Goal: Information Seeking & Learning: Learn about a topic

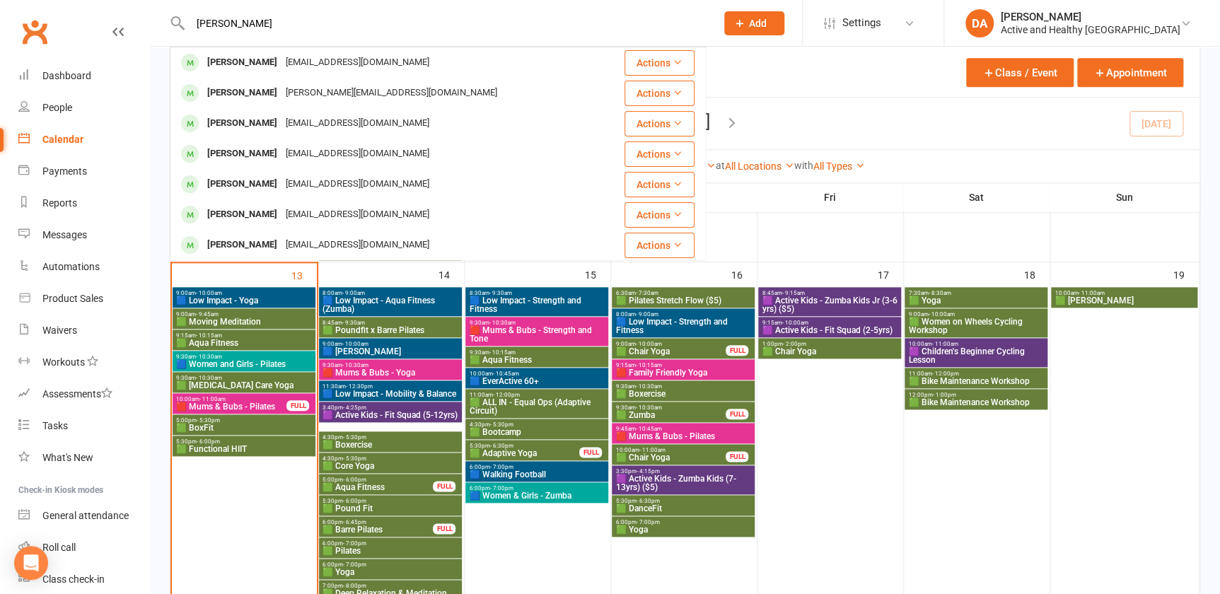
type input "Kathy Hansen"
click at [64, 137] on div "Calendar" at bounding box center [62, 139] width 41 height 11
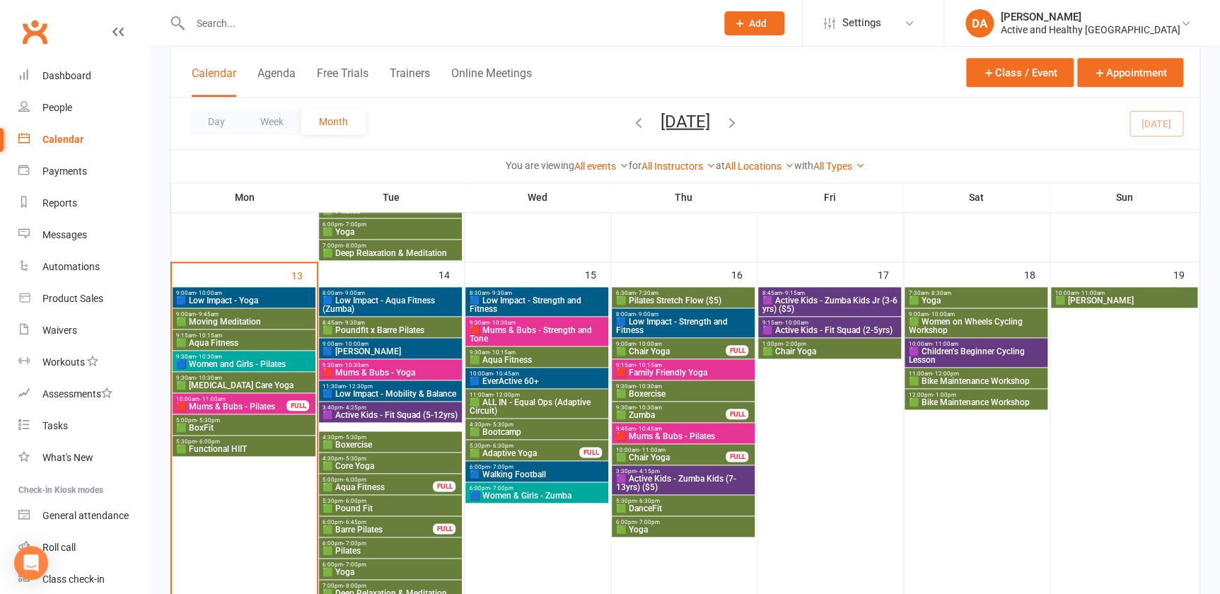
click at [1004, 322] on span "🟩 Women on Wheels Cycling Workshop" at bounding box center [976, 326] width 137 height 17
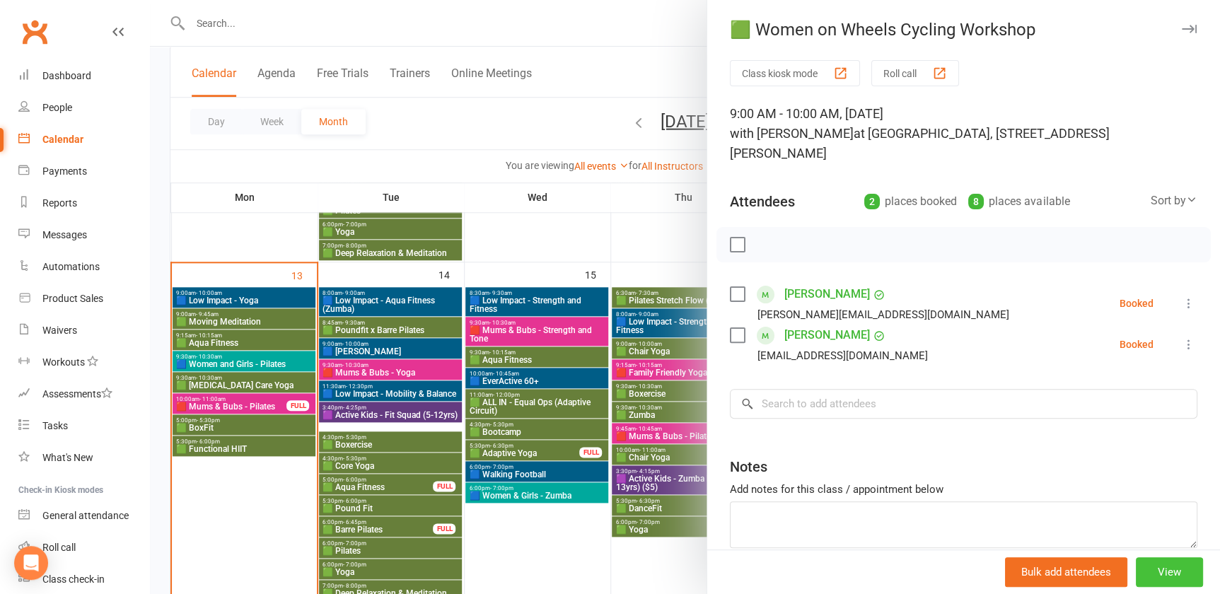
click at [1153, 571] on button "View" at bounding box center [1169, 573] width 67 height 30
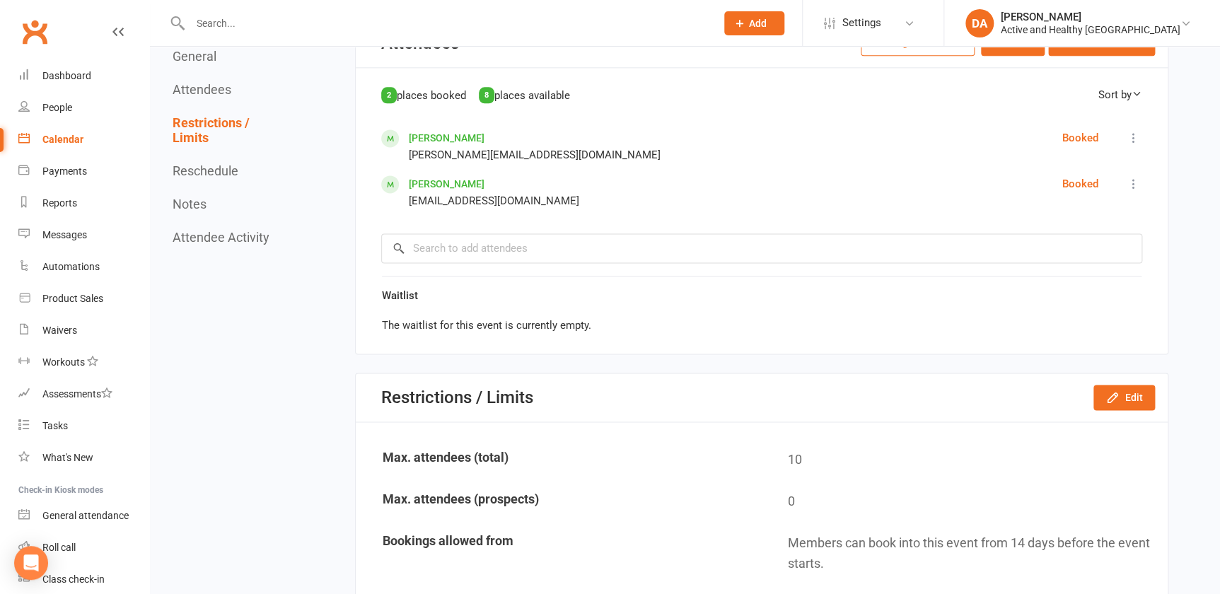
scroll to position [712, 0]
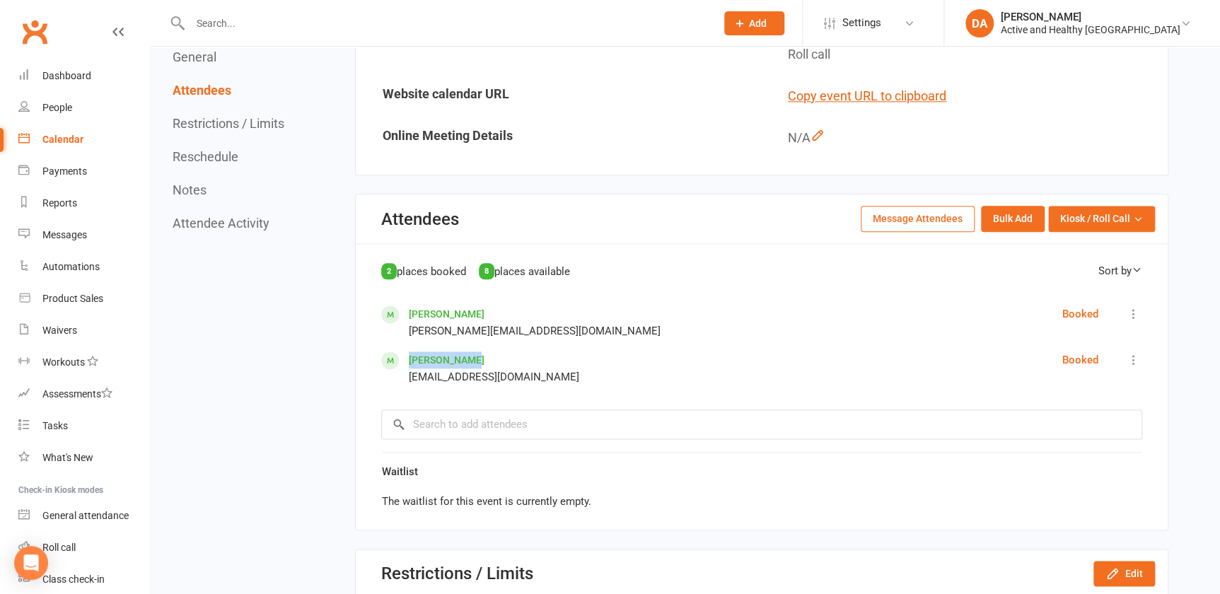
drag, startPoint x: 488, startPoint y: 334, endPoint x: 408, endPoint y: 339, distance: 80.8
click at [408, 352] on div "Liuissa Zhen Lulu.zhen@gmail.com" at bounding box center [480, 369] width 198 height 34
copy link "Liuissa Zhen"
drag, startPoint x: 469, startPoint y: 290, endPoint x: 409, endPoint y: 287, distance: 60.2
click at [409, 306] on div "Robin Wilson Robyn.w52@hotmail.com" at bounding box center [535, 323] width 252 height 34
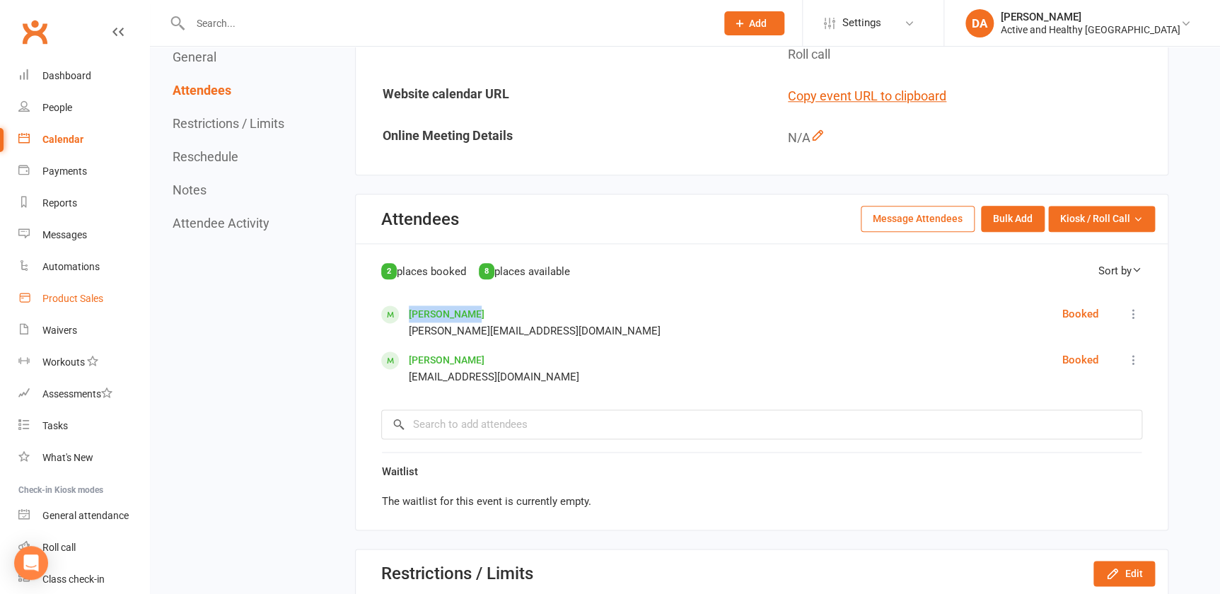
copy link "Robin Wilson"
click at [68, 142] on div "Calendar" at bounding box center [62, 139] width 41 height 11
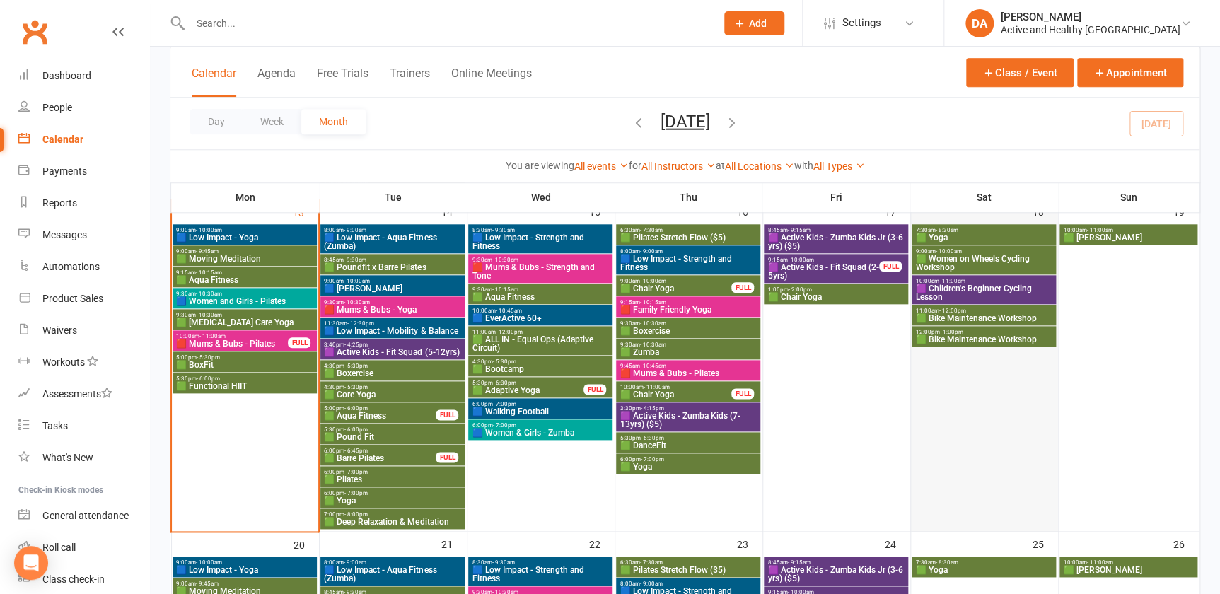
scroll to position [643, 0]
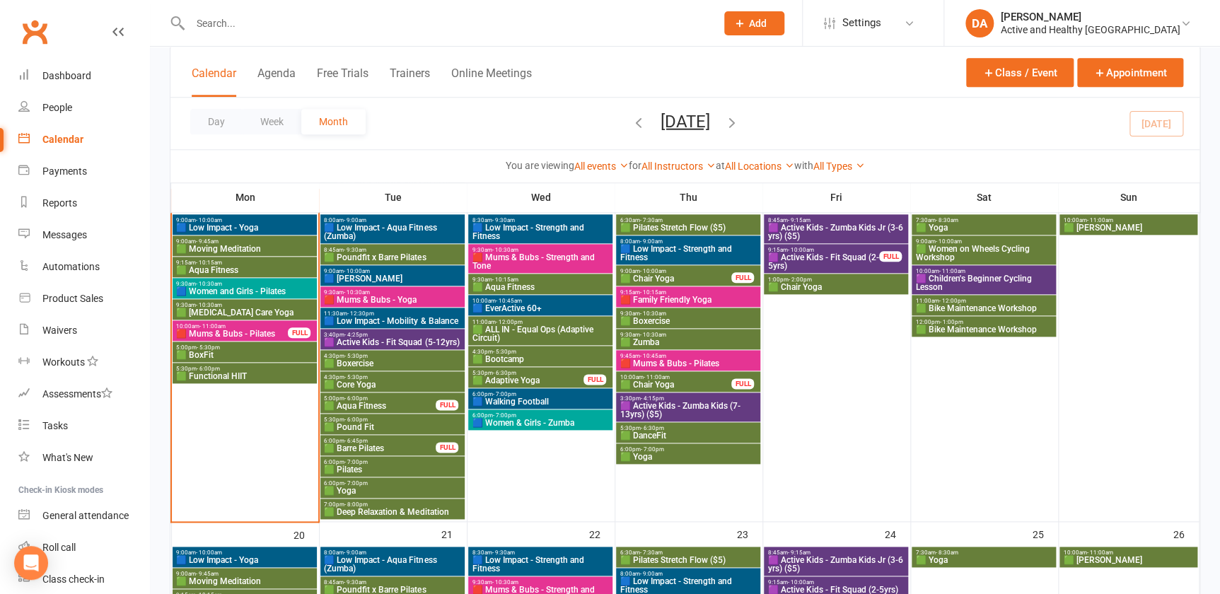
click at [1015, 277] on span "🟪 Children's Beginner Cycling Lesson" at bounding box center [984, 283] width 139 height 17
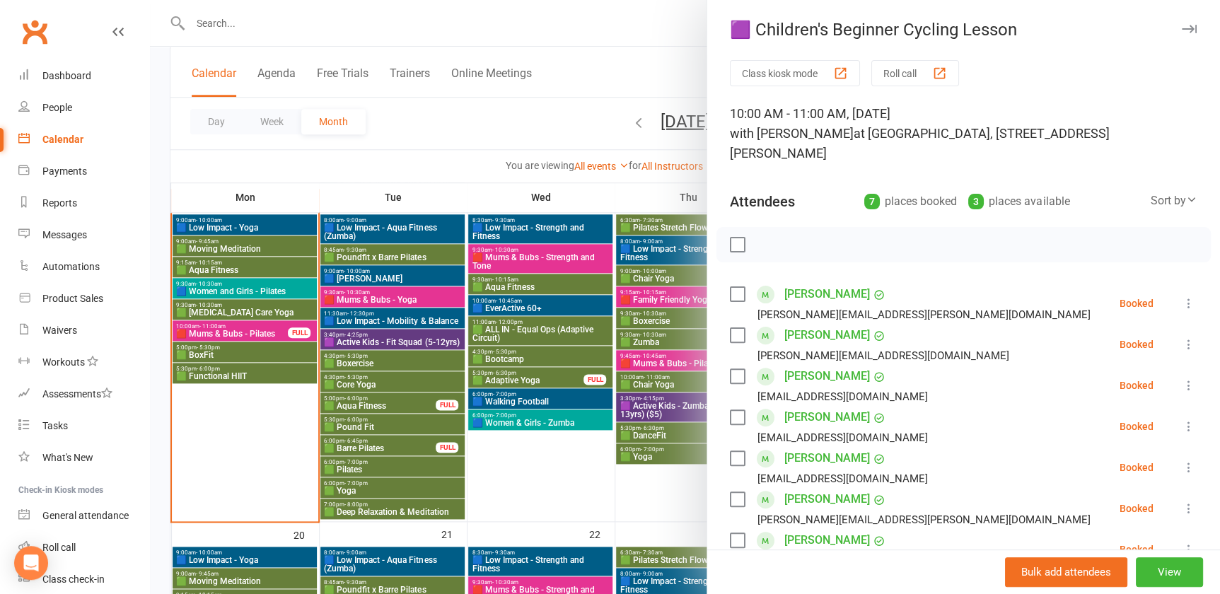
click at [541, 255] on div at bounding box center [685, 297] width 1070 height 594
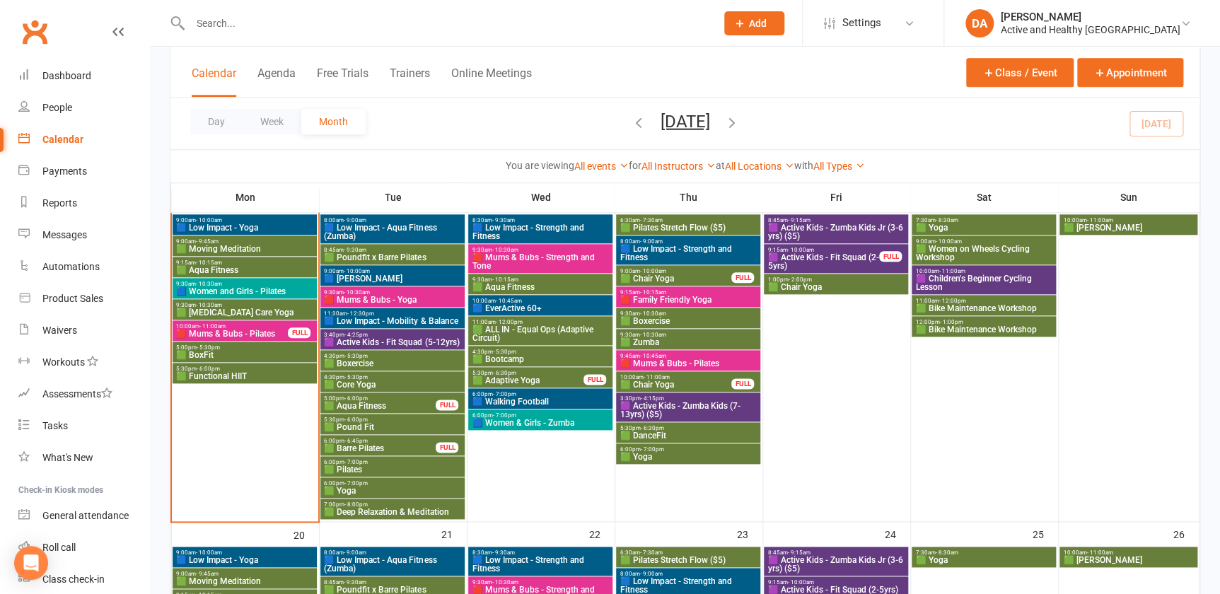
click at [1008, 277] on span "🟪 Children's Beginner Cycling Lesson" at bounding box center [984, 283] width 139 height 17
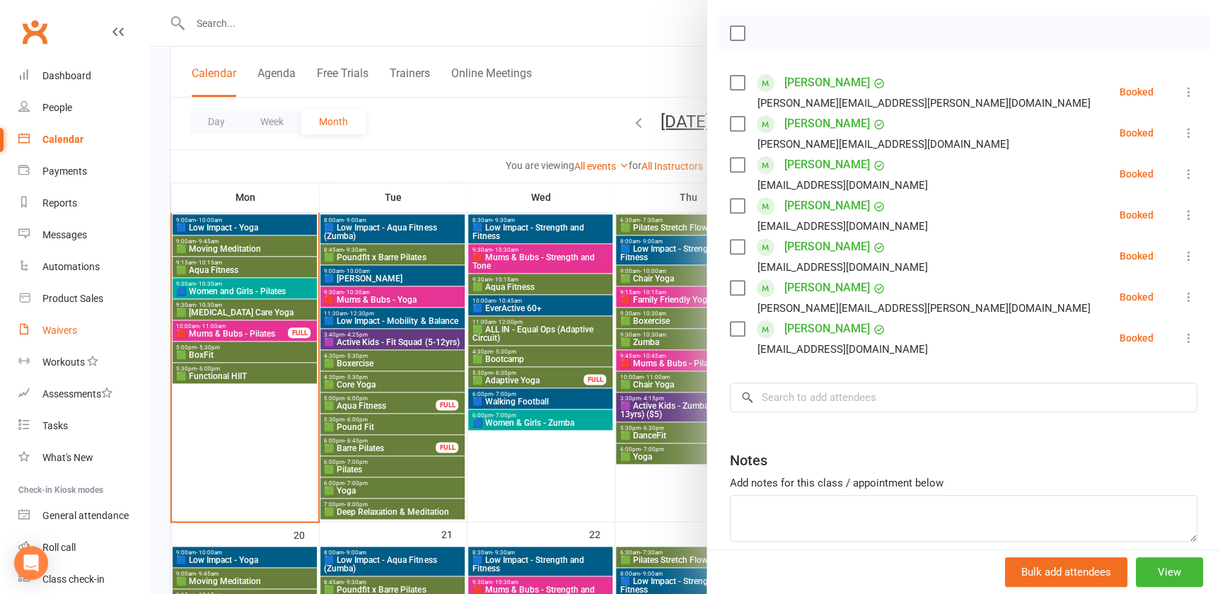
scroll to position [125, 0]
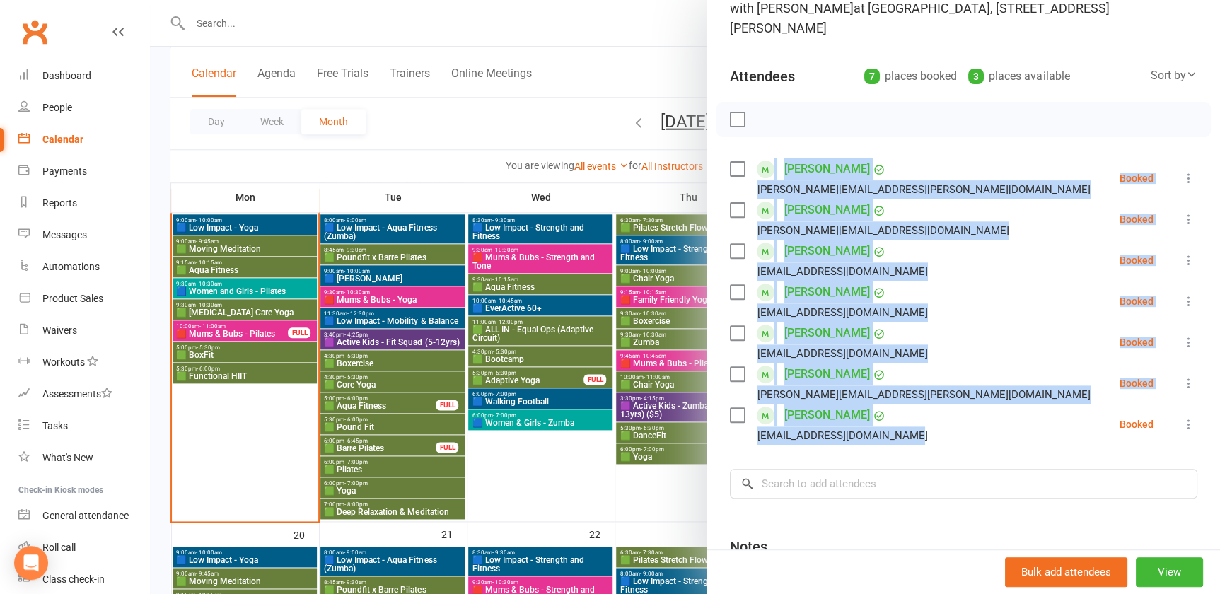
drag, startPoint x: 913, startPoint y: 415, endPoint x: 768, endPoint y: 142, distance: 309.2
click at [768, 158] on ul "Emilio Ayala finn.tasha@gmail.com Booked More info Remove Check in Mark absent …" at bounding box center [964, 301] width 468 height 287
copy ul "Emilio Ayala finn.tasha@gmail.com Booked More info Remove Check in Mark absent …"
drag, startPoint x: 611, startPoint y: 503, endPoint x: 1129, endPoint y: 394, distance: 528.6
click at [611, 503] on div at bounding box center [685, 297] width 1070 height 594
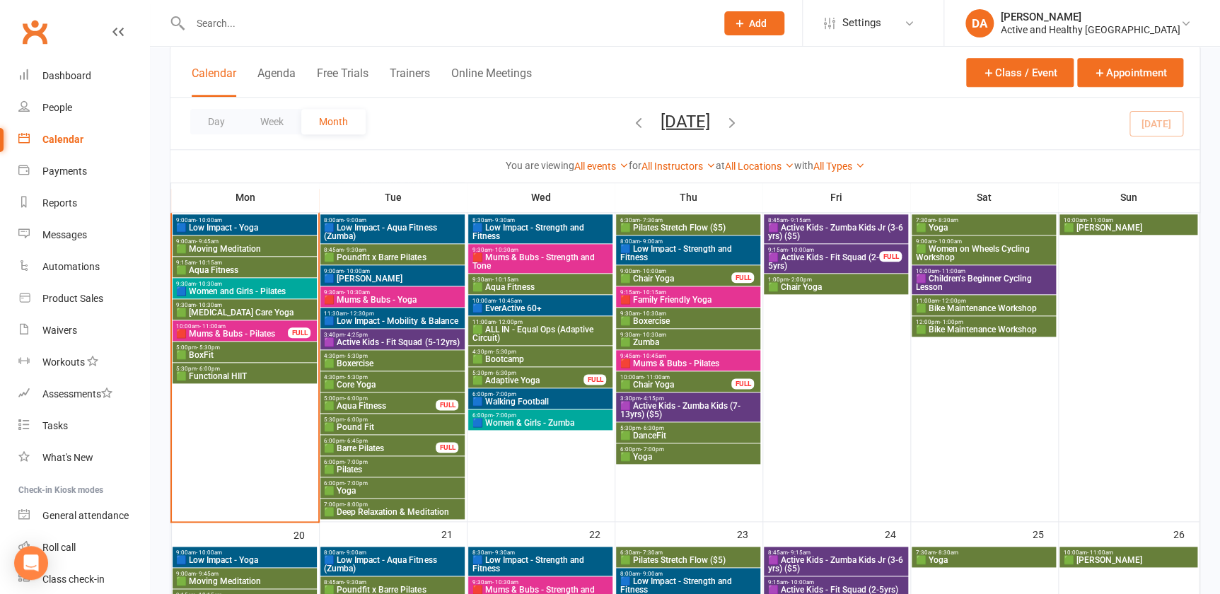
click at [989, 308] on span "🟩 Bike Maintenance Workshop" at bounding box center [984, 308] width 139 height 8
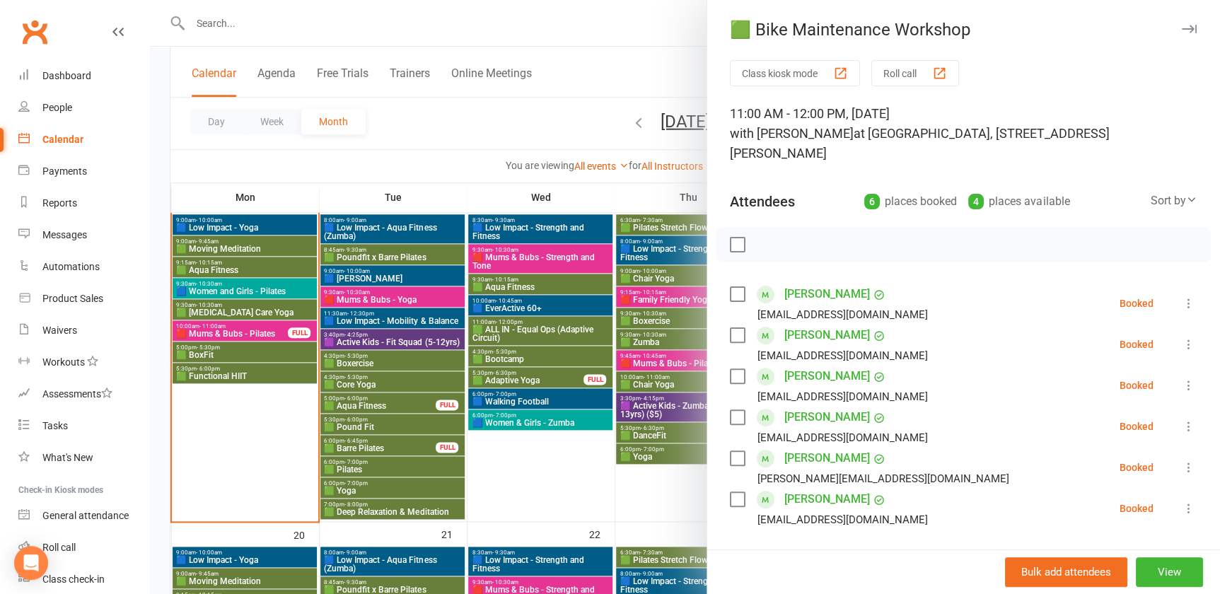
drag, startPoint x: 417, startPoint y: 129, endPoint x: 306, endPoint y: 217, distance: 140.6
click at [417, 129] on div at bounding box center [685, 297] width 1070 height 594
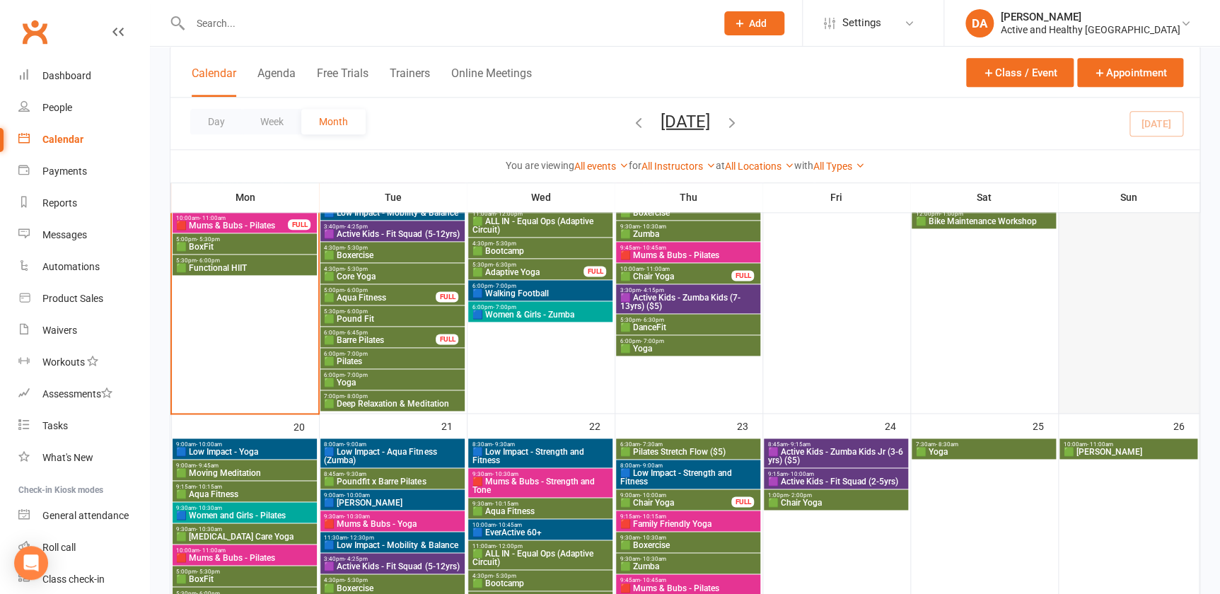
scroll to position [643, 0]
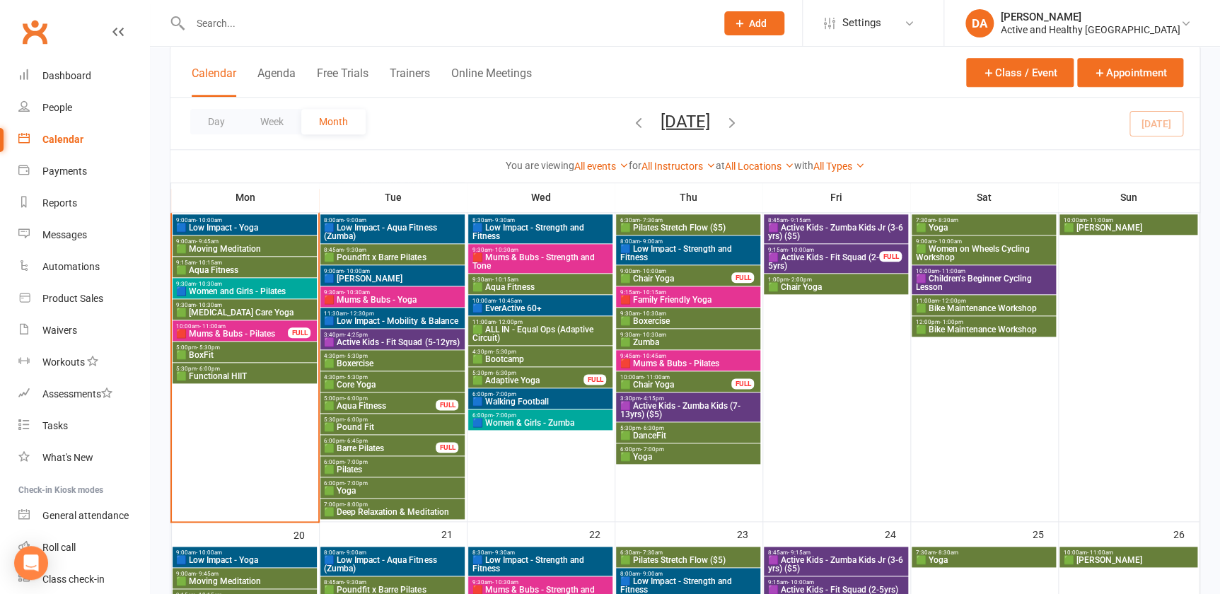
click at [971, 306] on span "🟩 Bike Maintenance Workshop" at bounding box center [984, 308] width 139 height 8
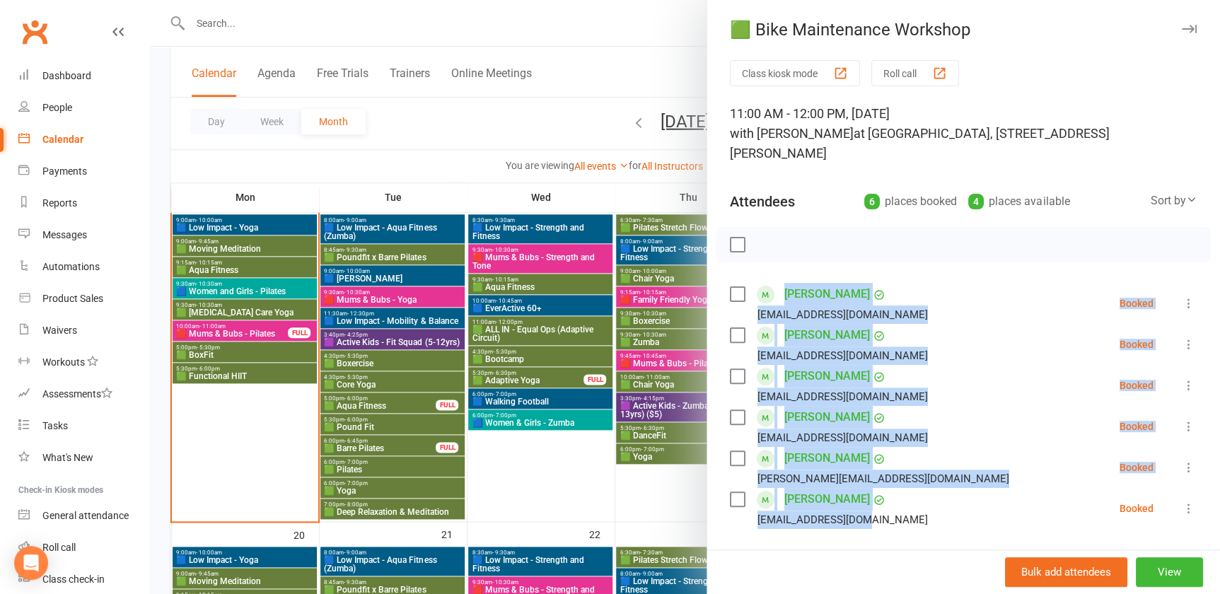
drag, startPoint x: 864, startPoint y: 503, endPoint x: 779, endPoint y: 279, distance: 239.8
click at [779, 283] on ul "Rhondda Bell rhonddabell@gmail.com Booked More info Remove Check in Mark absent…" at bounding box center [964, 406] width 468 height 246
copy ul "Rhondda Bell rhonddabell@gmail.com Booked More info Remove Check in Mark absent…"
drag, startPoint x: 529, startPoint y: 21, endPoint x: 633, endPoint y: 21, distance: 104.0
click at [529, 21] on div at bounding box center [685, 297] width 1070 height 594
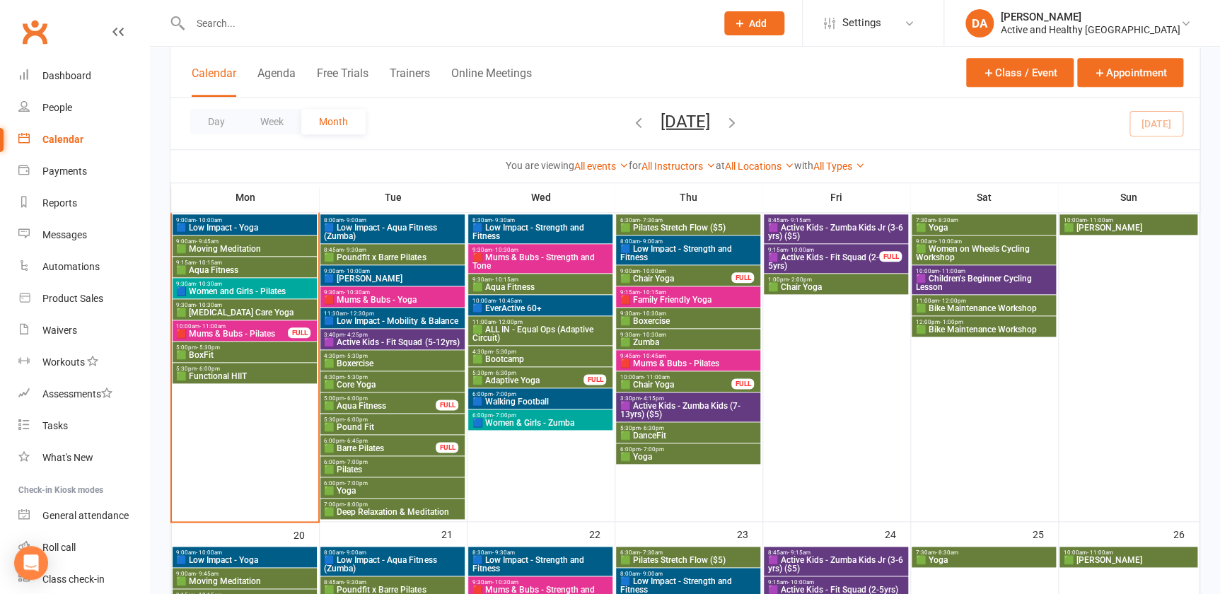
click at [1005, 276] on span "🟪 Children's Beginner Cycling Lesson" at bounding box center [984, 283] width 139 height 17
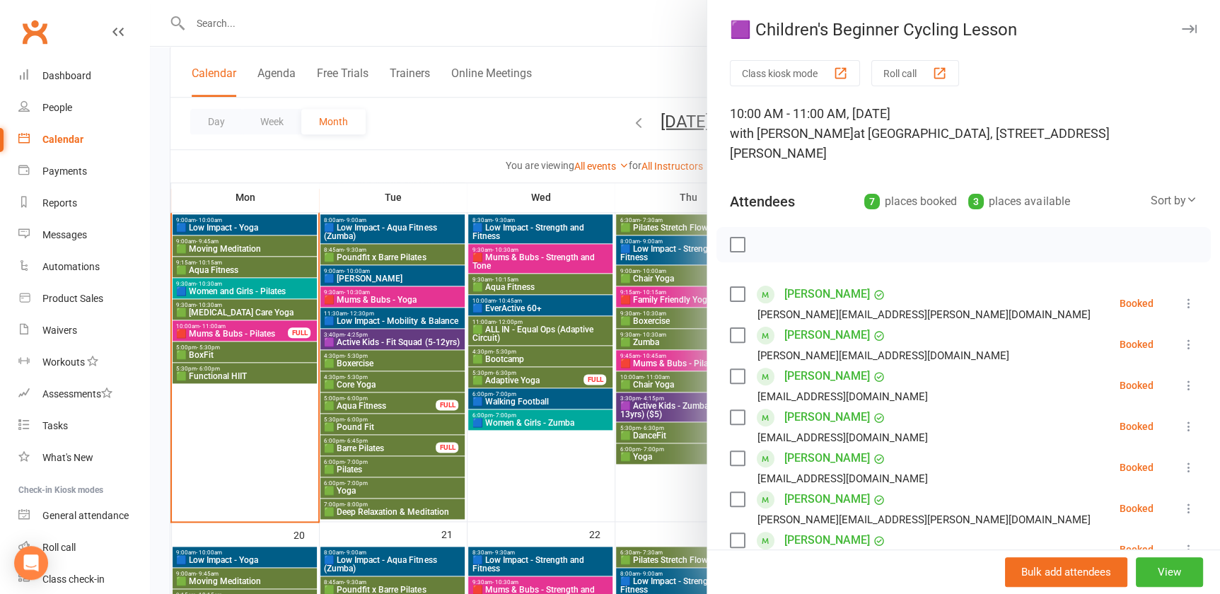
drag, startPoint x: 221, startPoint y: 496, endPoint x: 727, endPoint y: 382, distance: 517.9
click at [221, 496] on div at bounding box center [685, 297] width 1070 height 594
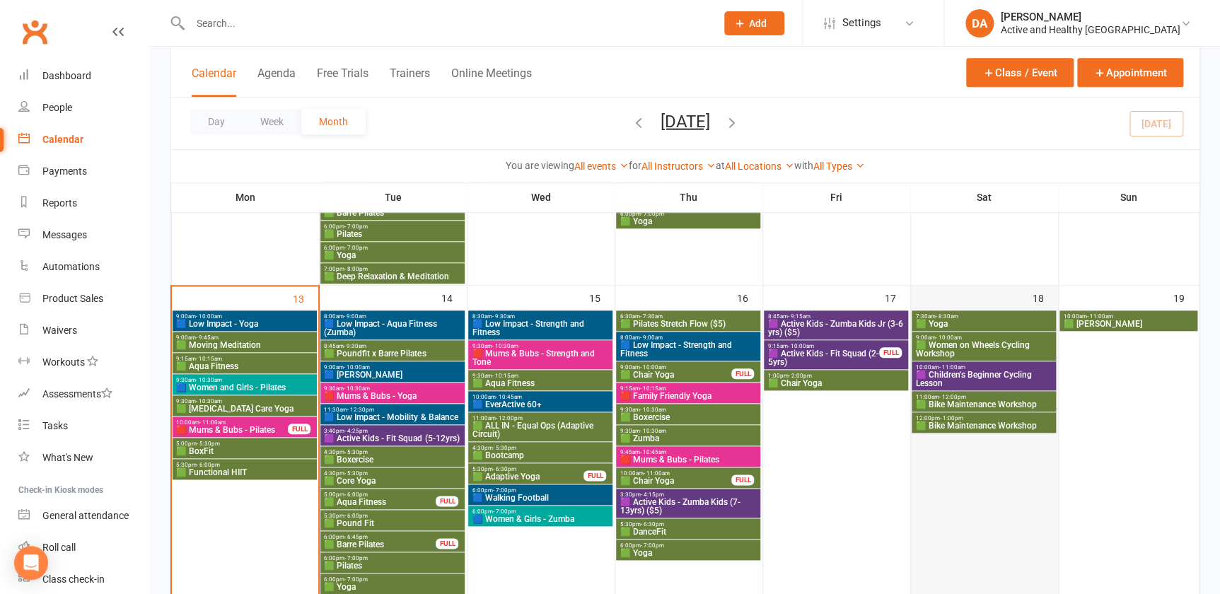
scroll to position [450, 0]
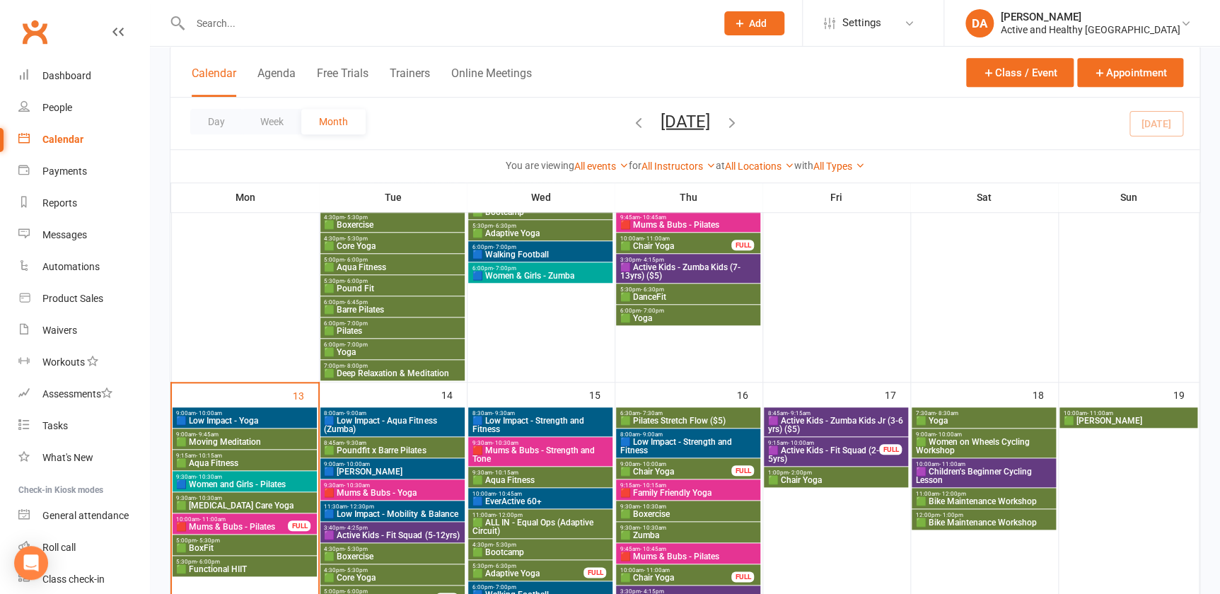
click at [991, 519] on span "🟩 Bike Maintenance Workshop" at bounding box center [984, 523] width 139 height 8
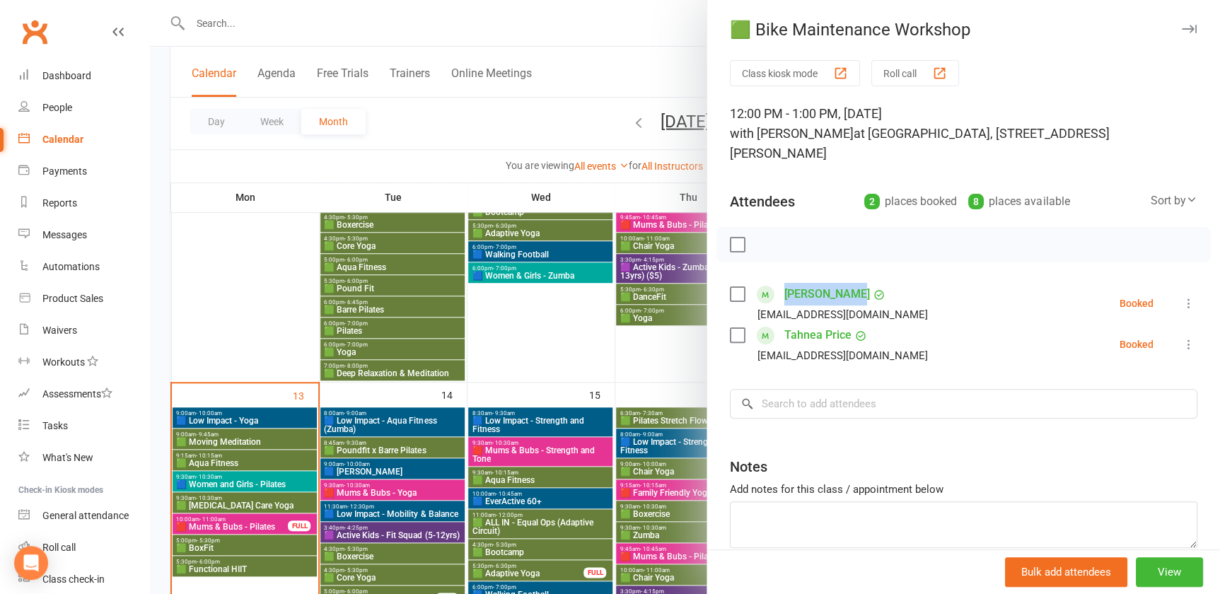
drag, startPoint x: 872, startPoint y: 272, endPoint x: 778, endPoint y: 271, distance: 94.1
click at [778, 283] on div "Clare Inwood clareinwood@hotmail.com" at bounding box center [832, 303] width 204 height 41
copy link "Clare Inwood"
drag, startPoint x: 868, startPoint y: 314, endPoint x: 778, endPoint y: 320, distance: 90.0
click at [778, 324] on div "Tahnea Price tee.price@protonmail.com" at bounding box center [832, 344] width 204 height 41
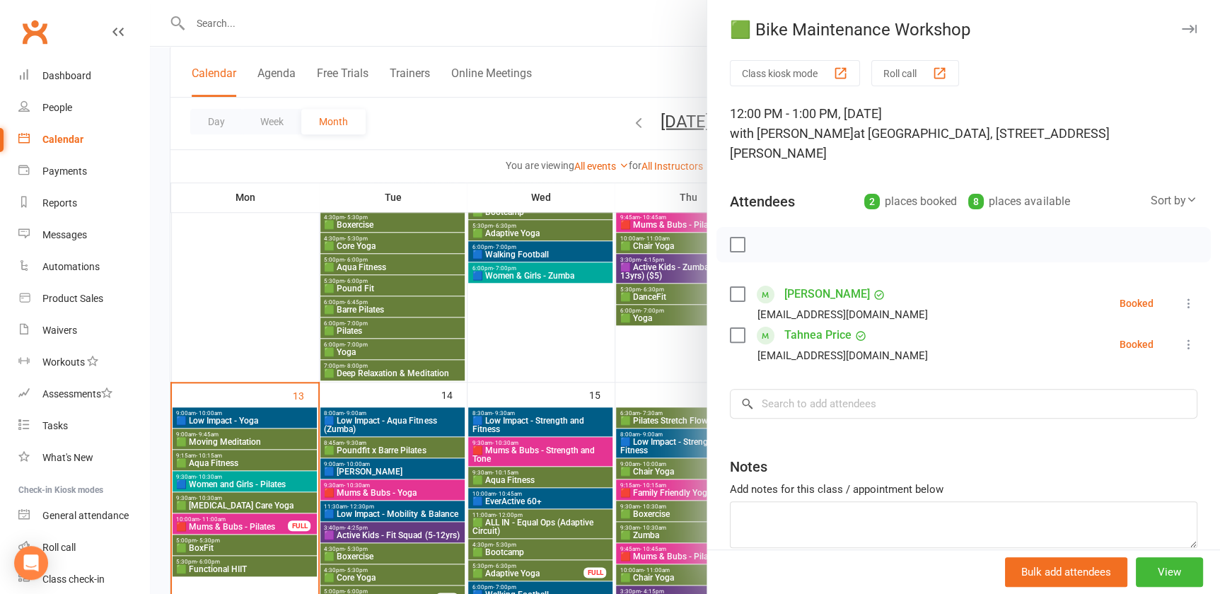
click at [602, 326] on div at bounding box center [685, 297] width 1070 height 594
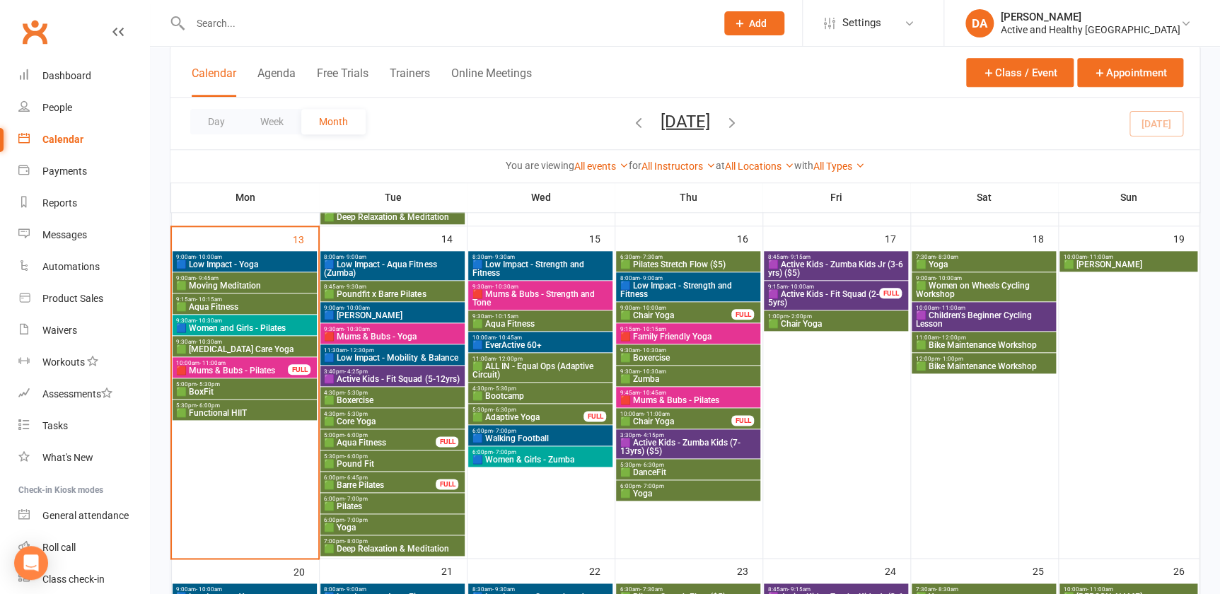
scroll to position [514, 0]
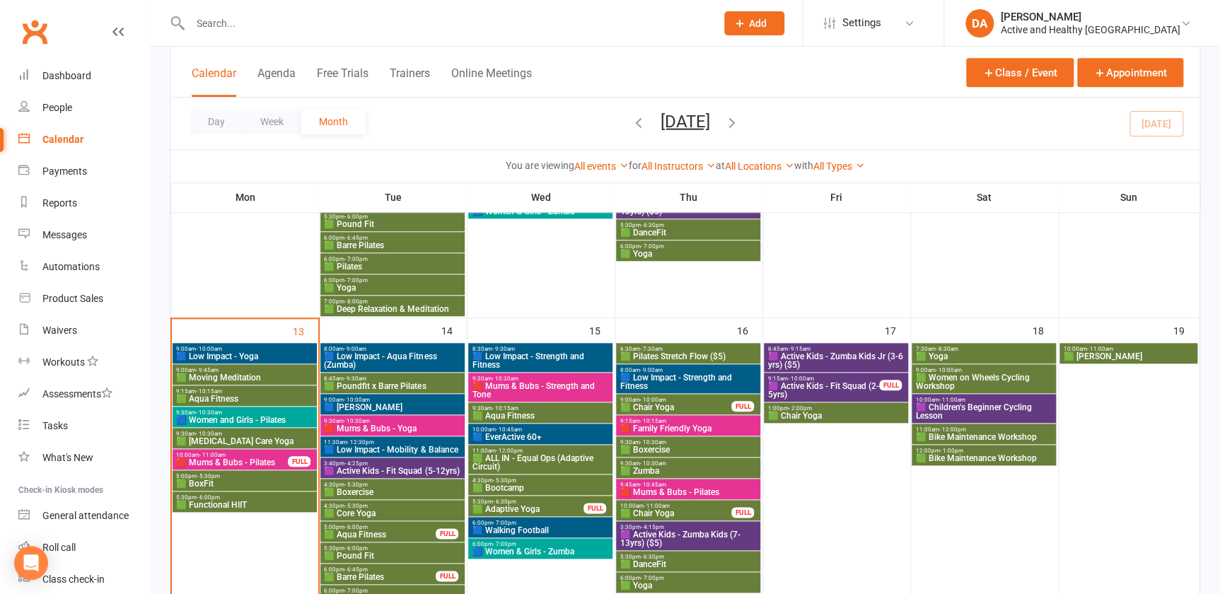
click at [1026, 377] on span "🟩 Women on Wheels Cycling Workshop" at bounding box center [984, 382] width 139 height 17
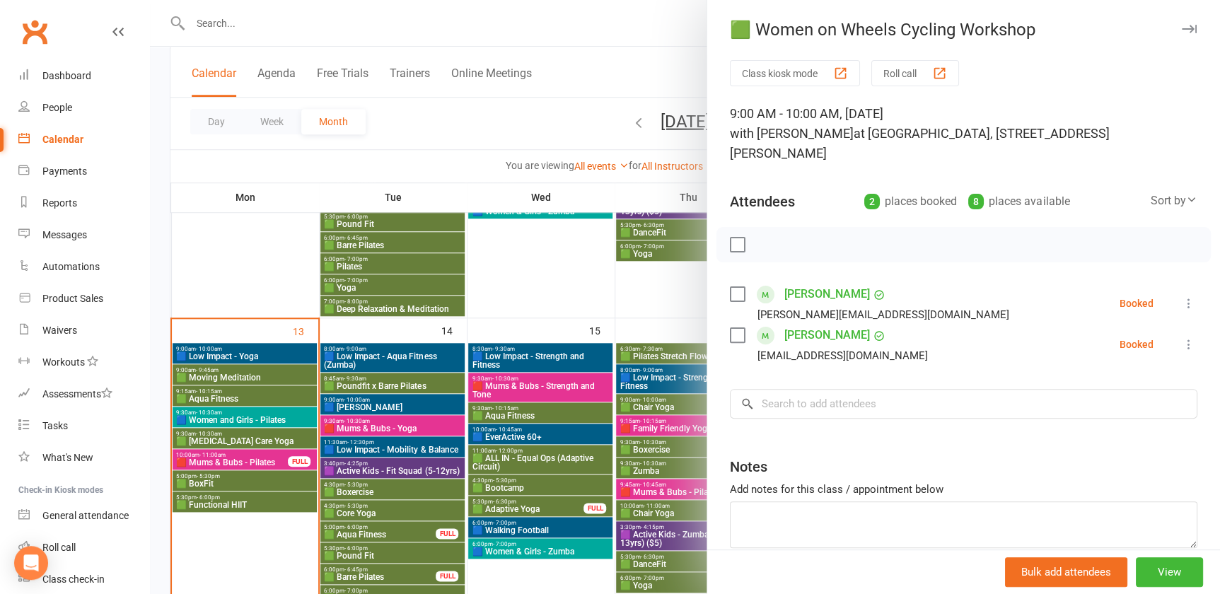
click at [632, 400] on div at bounding box center [685, 297] width 1070 height 594
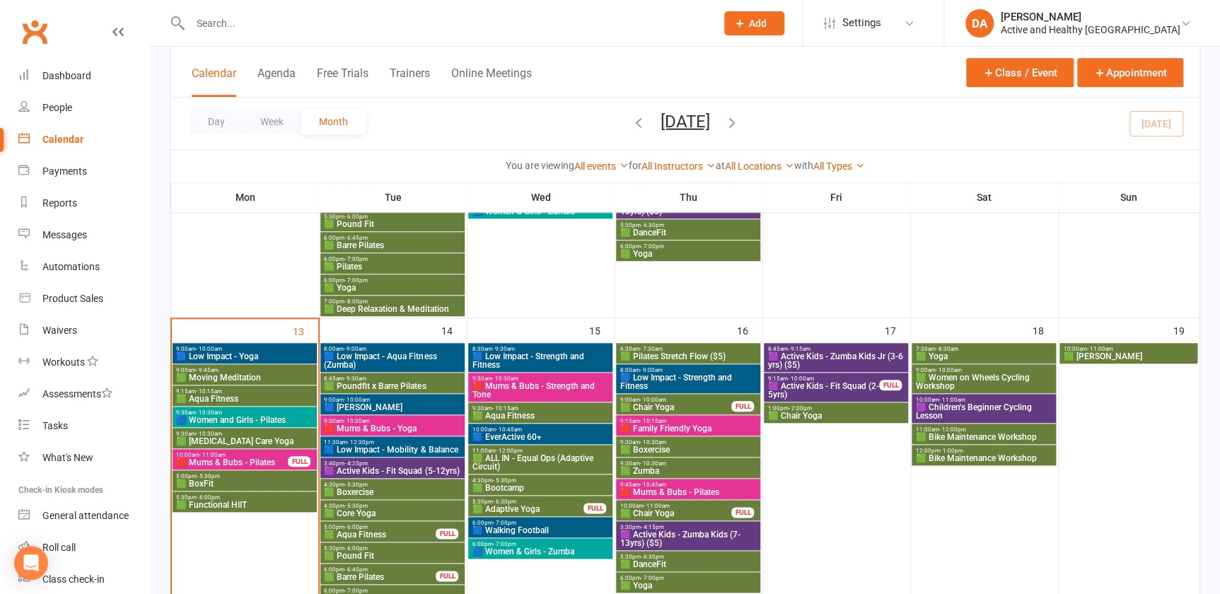
click at [952, 403] on span "🟪 Children's Beginner Cycling Lesson" at bounding box center [984, 411] width 139 height 17
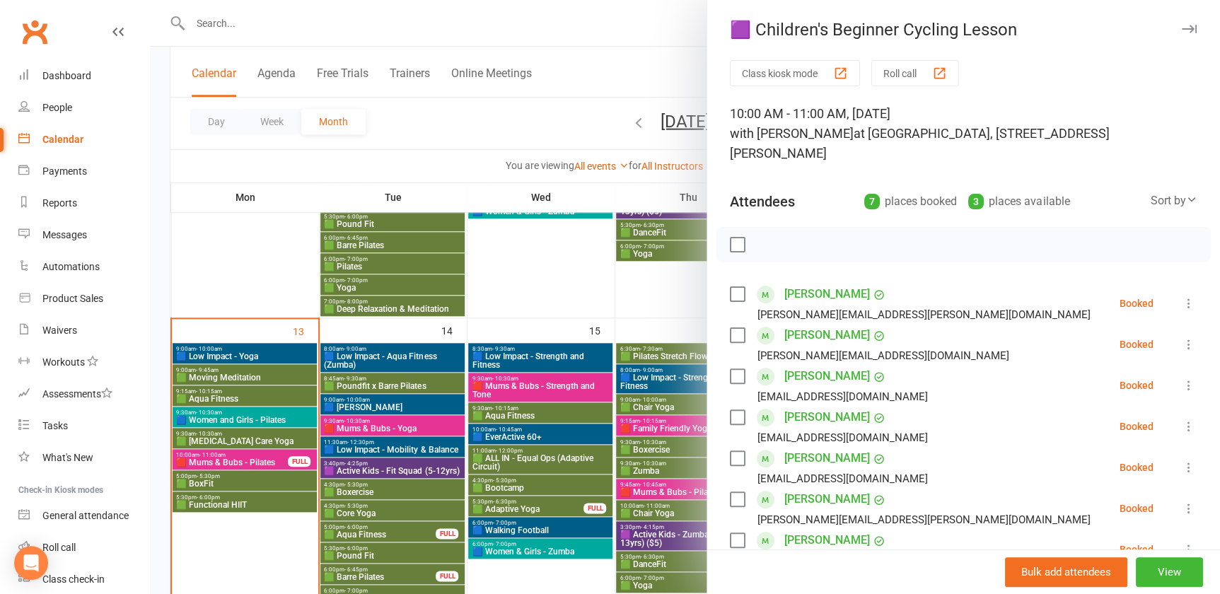
click at [601, 383] on div at bounding box center [685, 297] width 1070 height 594
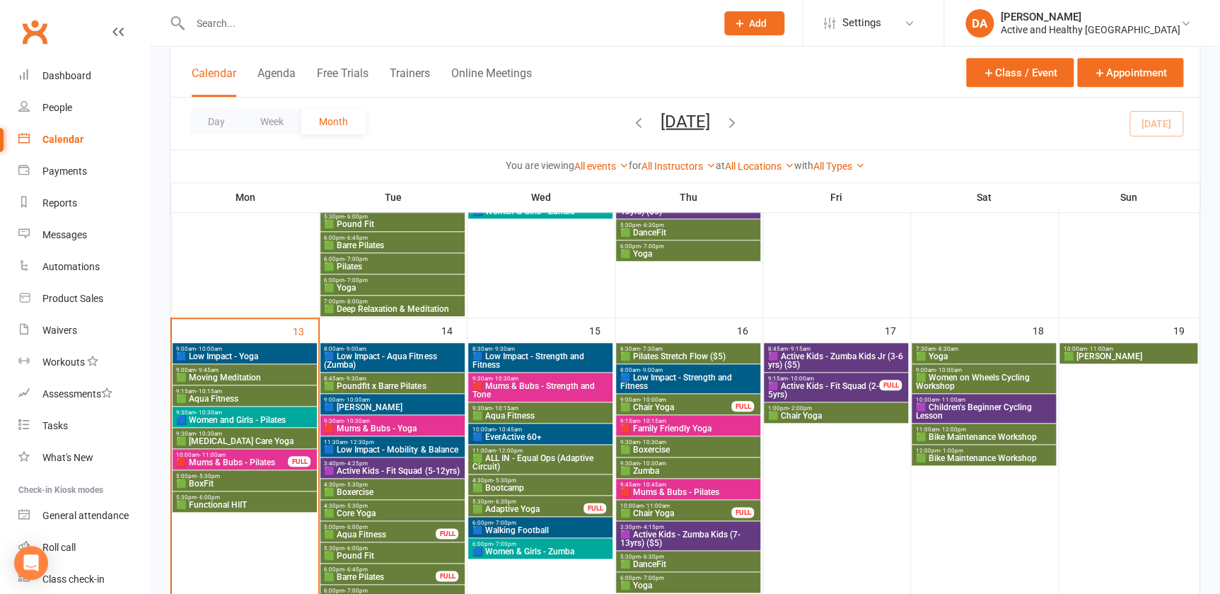
click at [994, 436] on span "🟩 Bike Maintenance Workshop" at bounding box center [984, 437] width 139 height 8
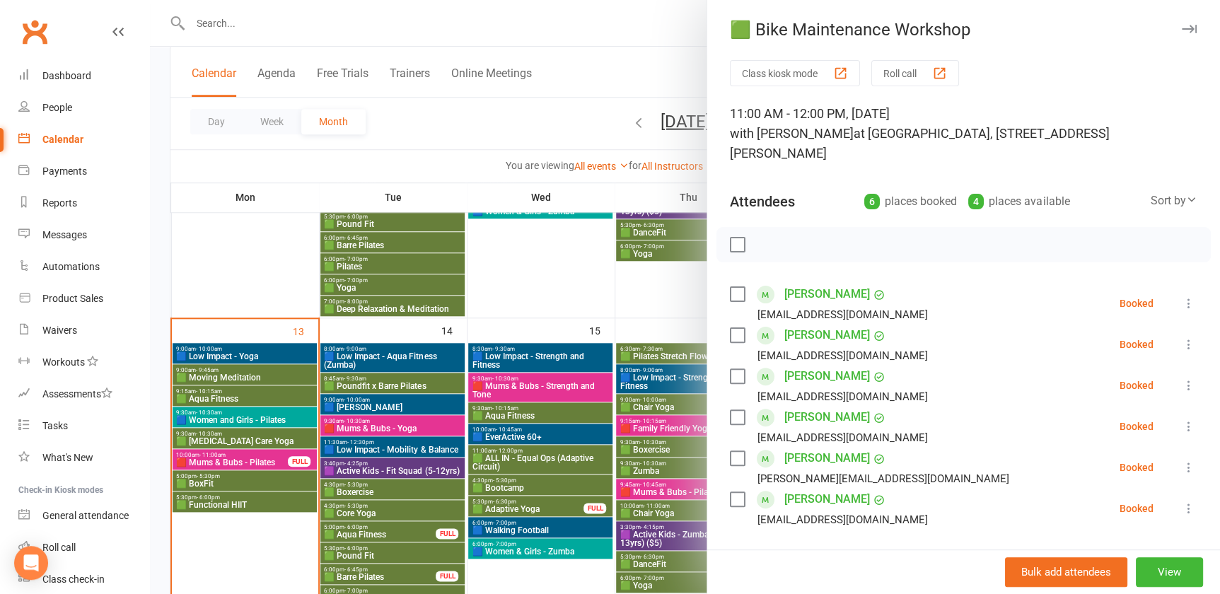
click at [642, 441] on div at bounding box center [685, 297] width 1070 height 594
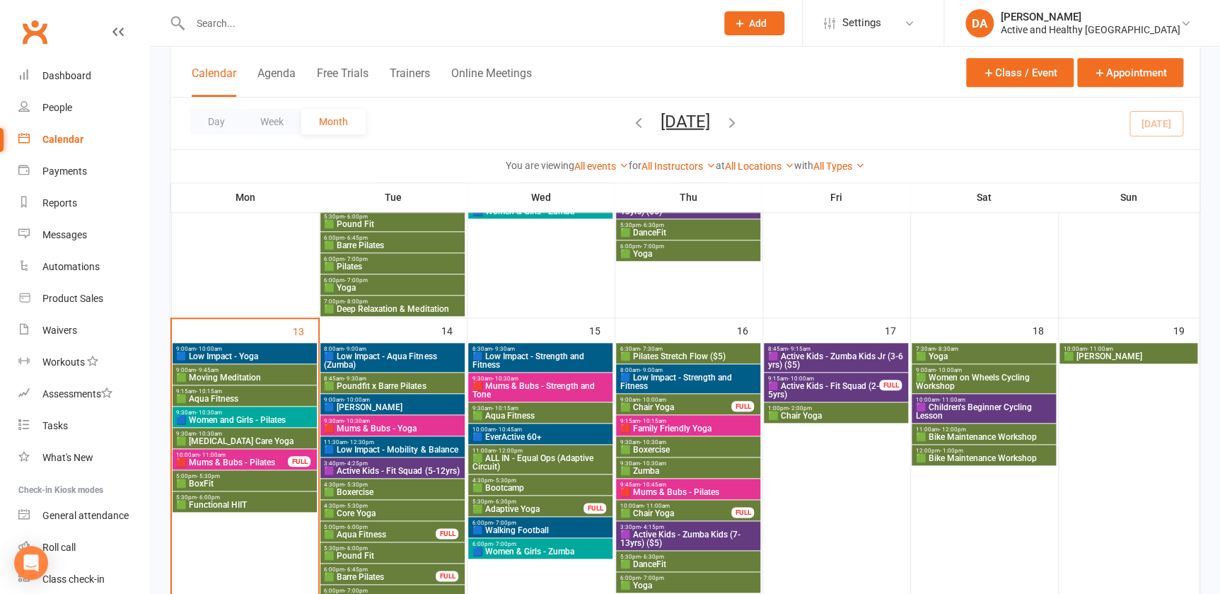
click at [973, 456] on span "🟩 Bike Maintenance Workshop" at bounding box center [984, 458] width 139 height 8
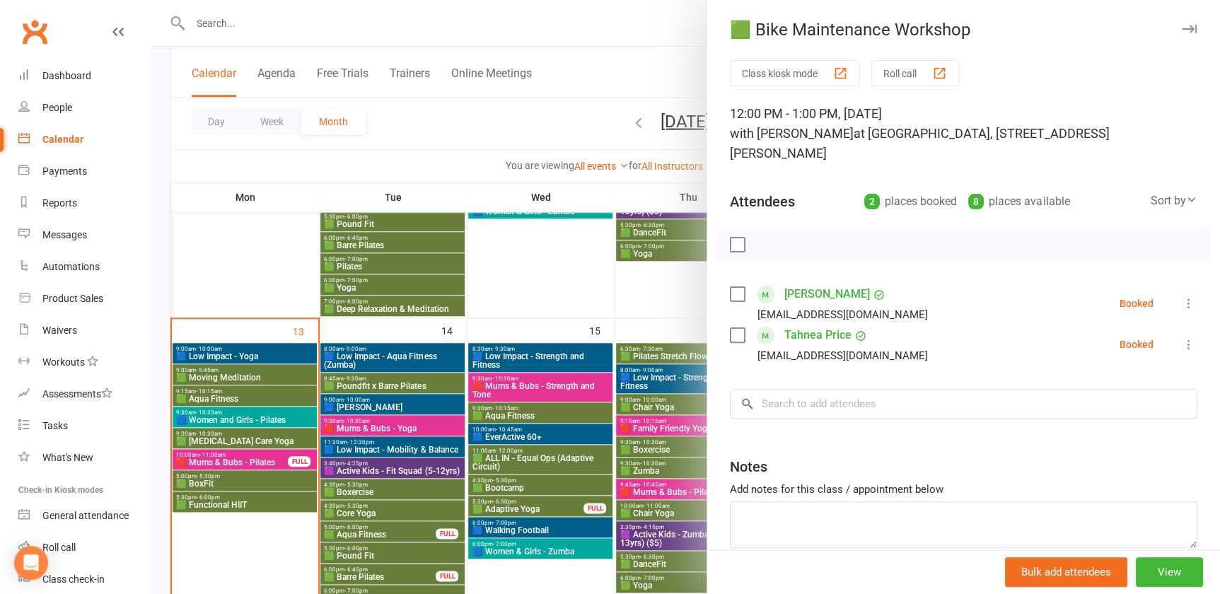
click at [619, 456] on div at bounding box center [685, 297] width 1070 height 594
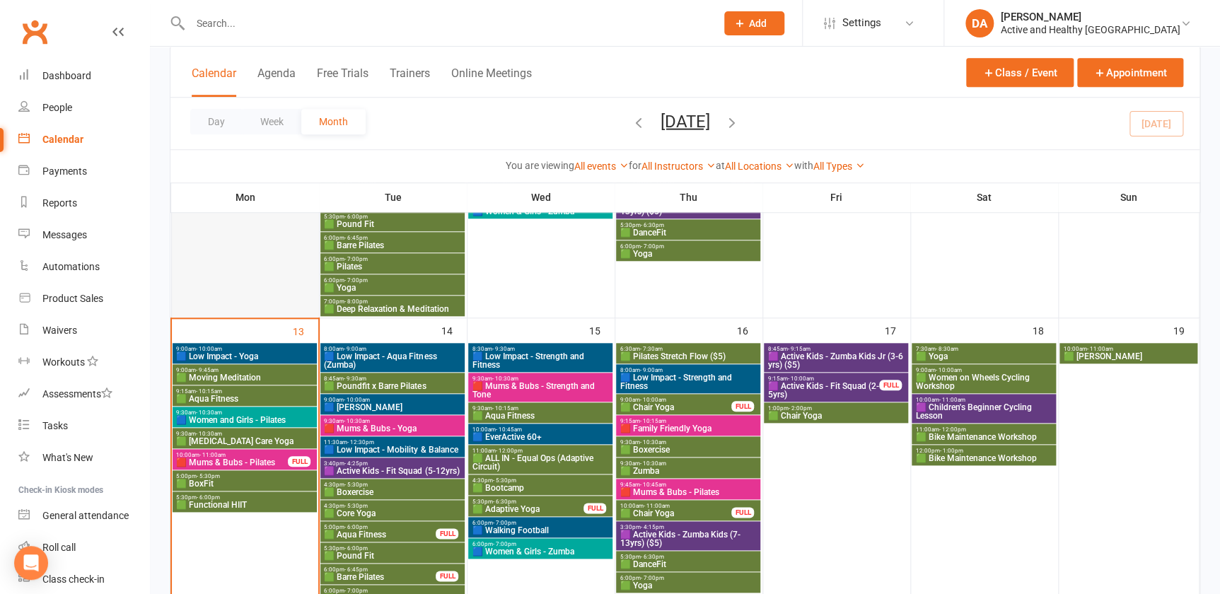
click at [246, 248] on div at bounding box center [245, 160] width 144 height 314
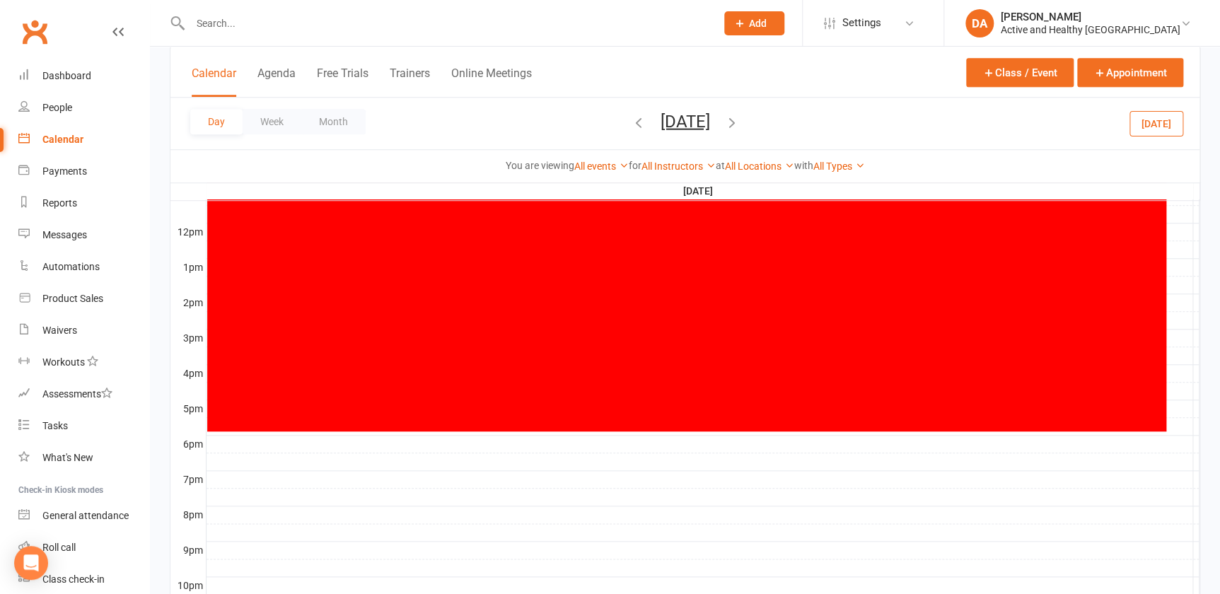
scroll to position [0, 0]
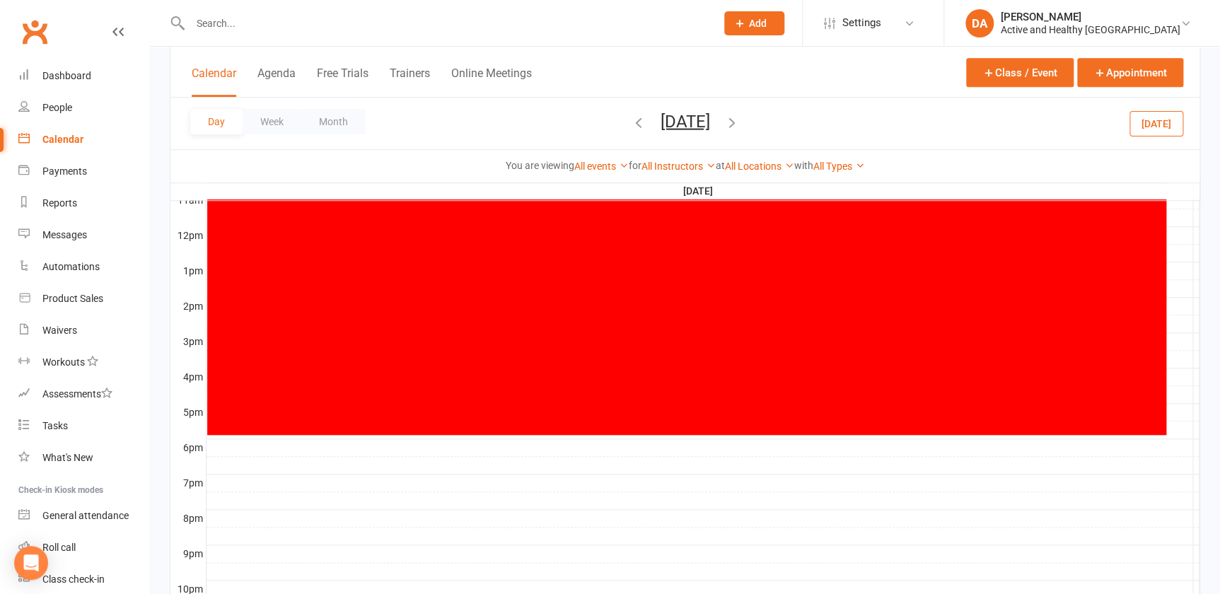
drag, startPoint x: 69, startPoint y: 139, endPoint x: 83, endPoint y: 139, distance: 14.2
click at [70, 139] on div "Calendar" at bounding box center [62, 139] width 41 height 11
click at [353, 125] on button "Month" at bounding box center [333, 121] width 64 height 25
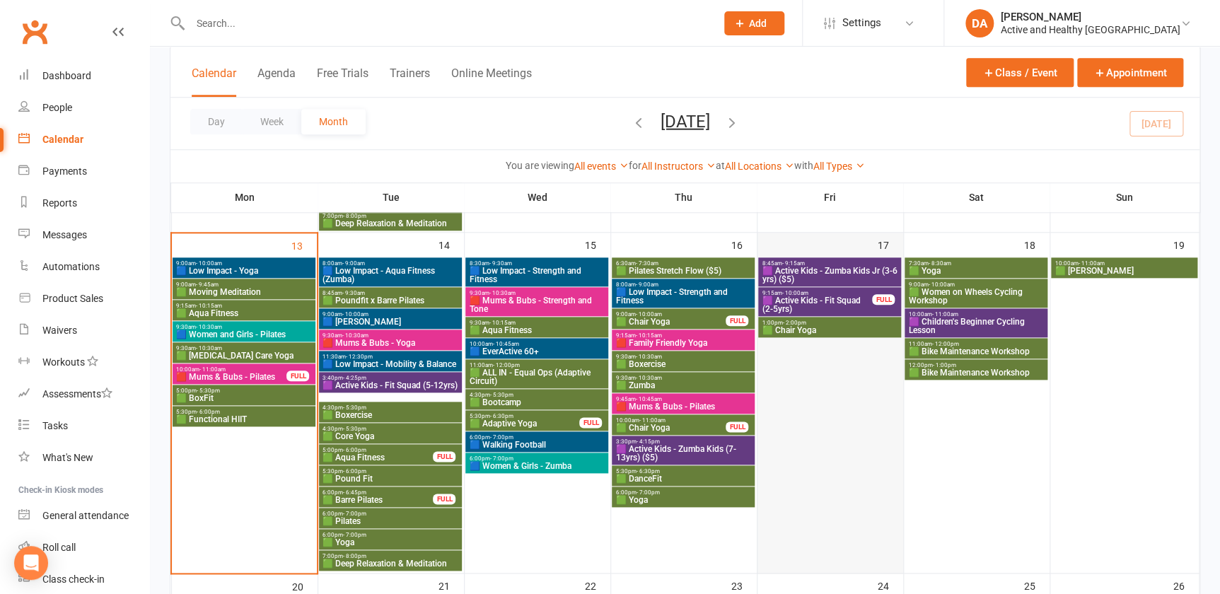
scroll to position [614, 0]
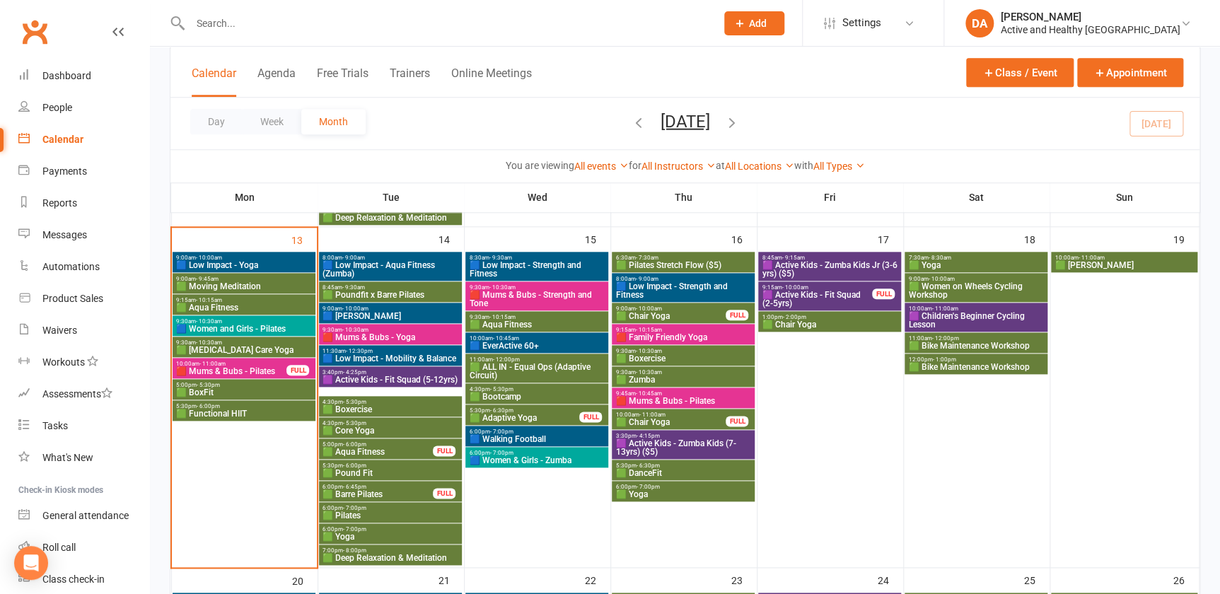
click at [66, 144] on div "Calendar" at bounding box center [62, 139] width 41 height 11
click at [241, 386] on span "5:00pm - 5:30pm" at bounding box center [243, 385] width 137 height 6
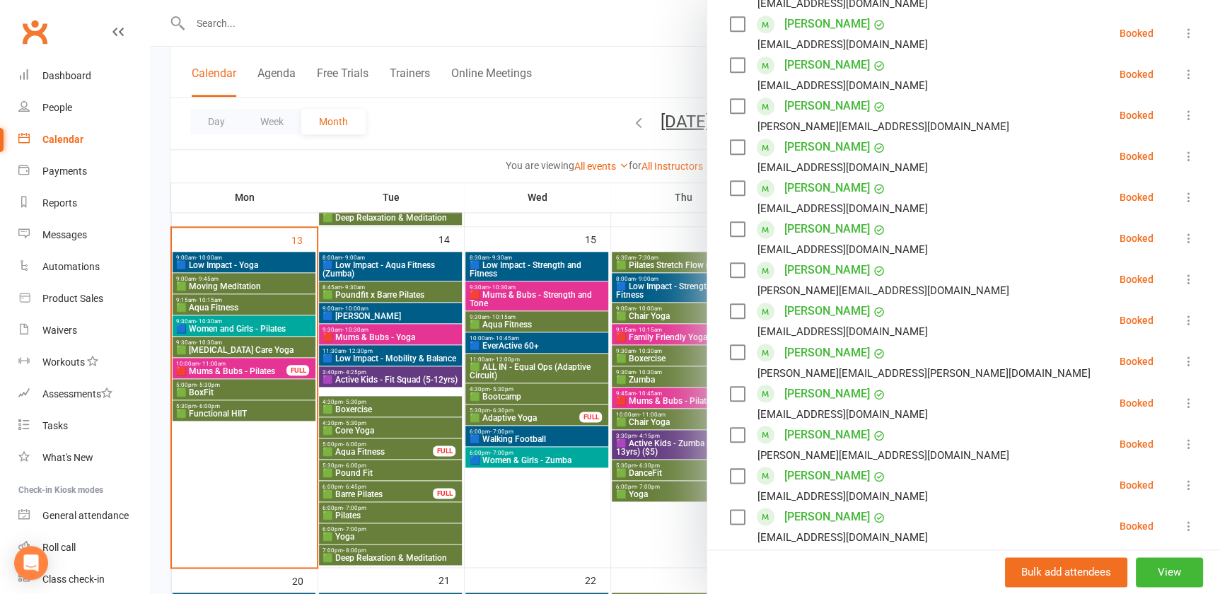
scroll to position [829, 0]
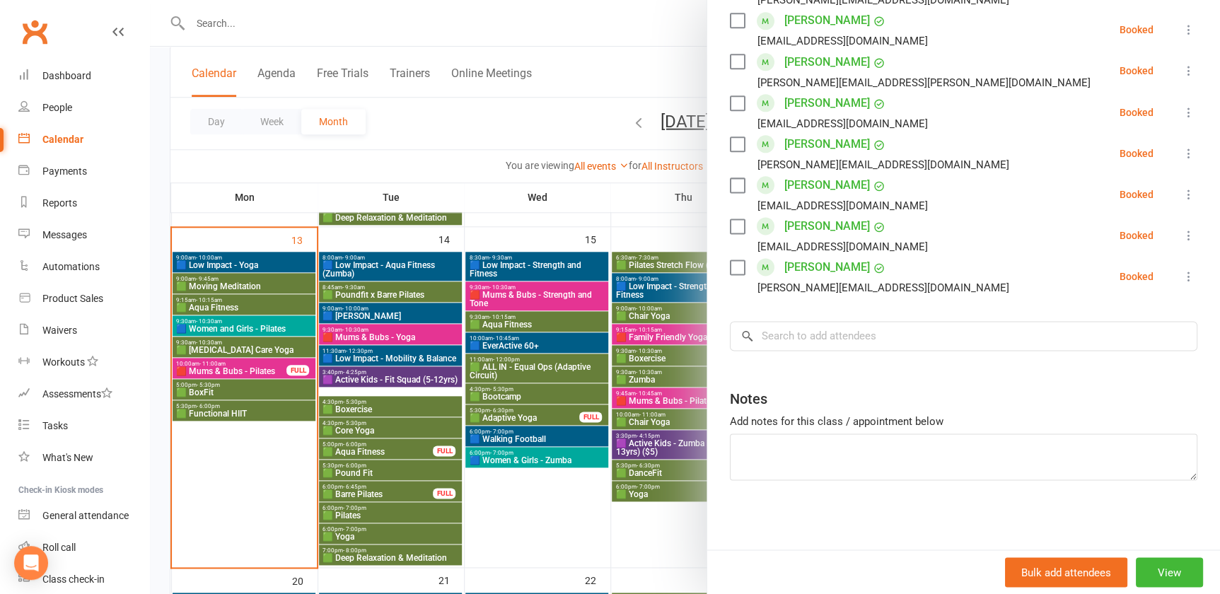
click at [457, 175] on div at bounding box center [685, 297] width 1070 height 594
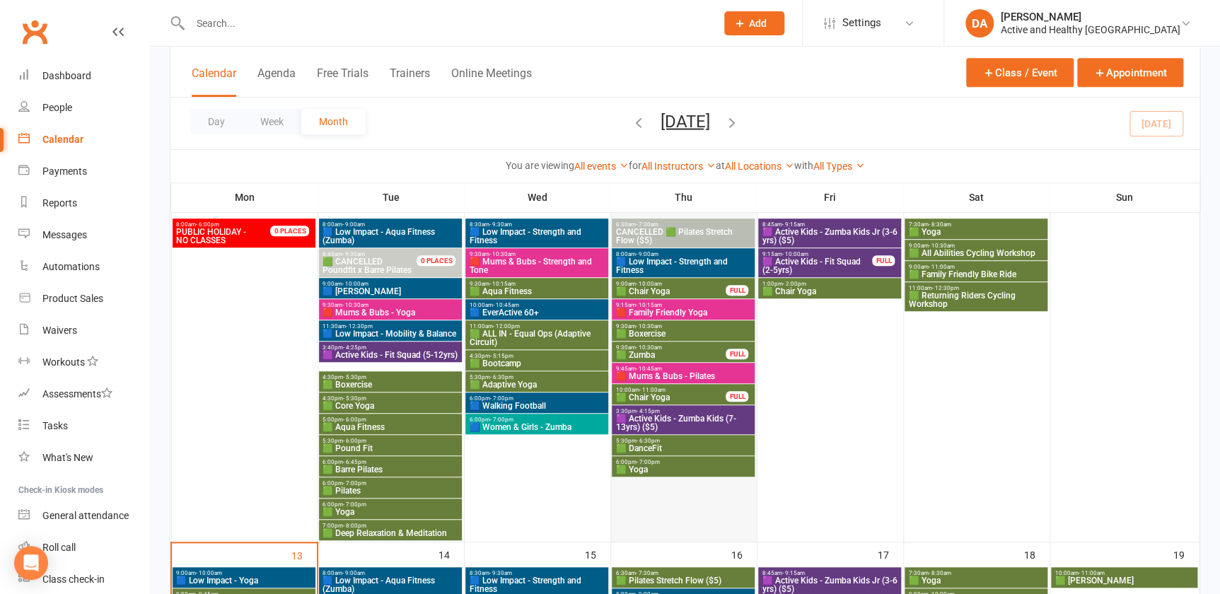
scroll to position [292, 0]
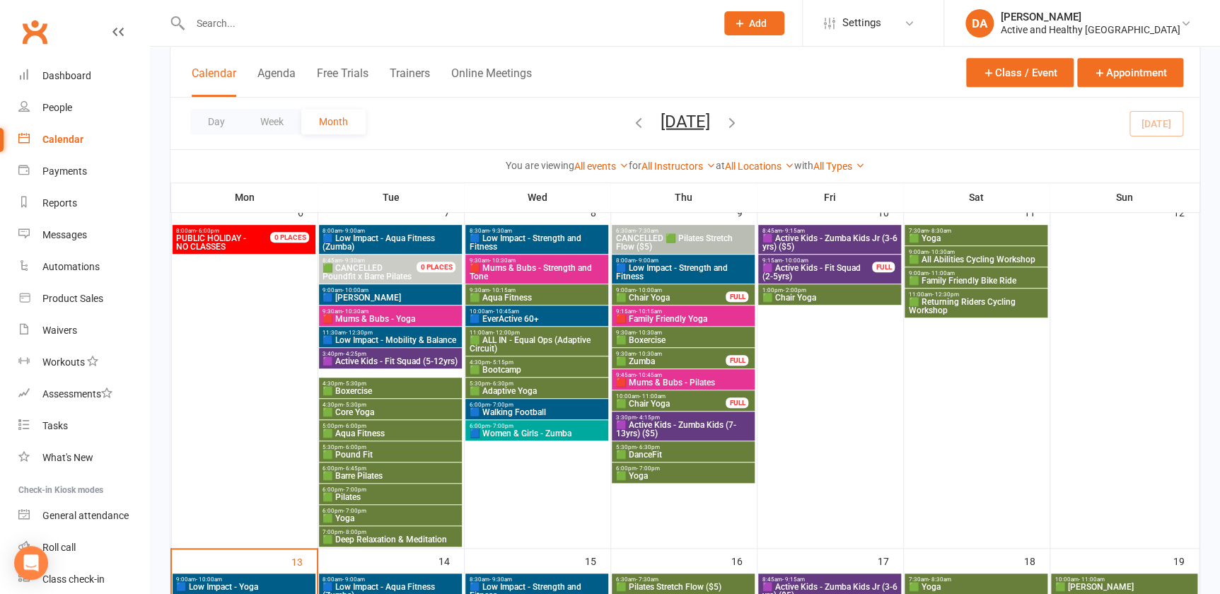
click at [67, 142] on div "Calendar" at bounding box center [62, 139] width 41 height 11
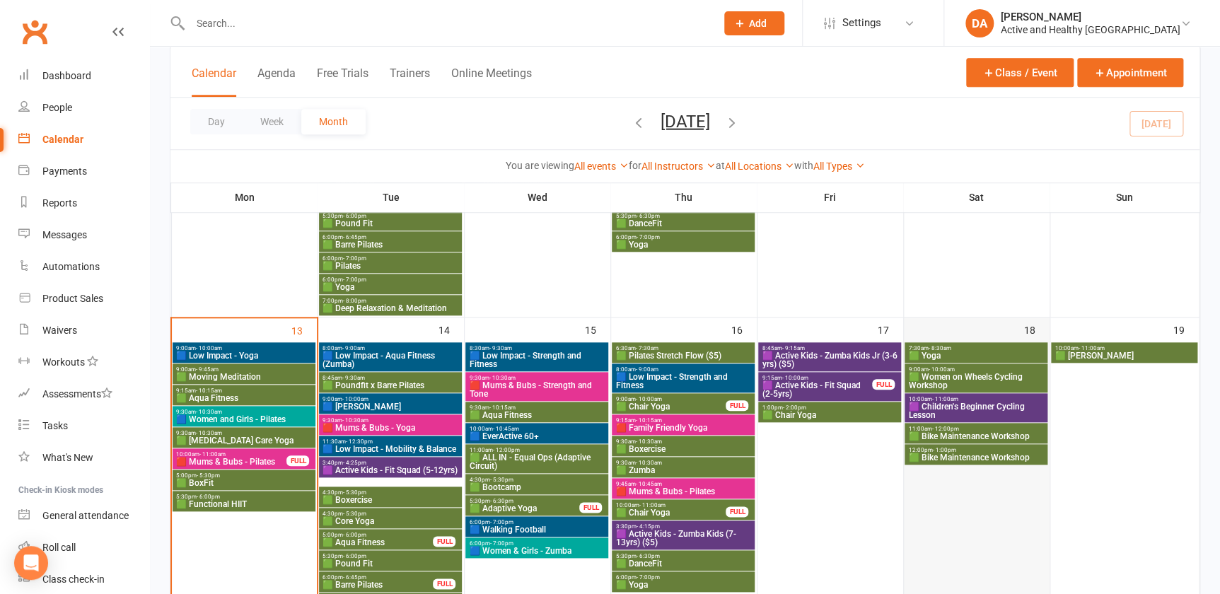
scroll to position [614, 0]
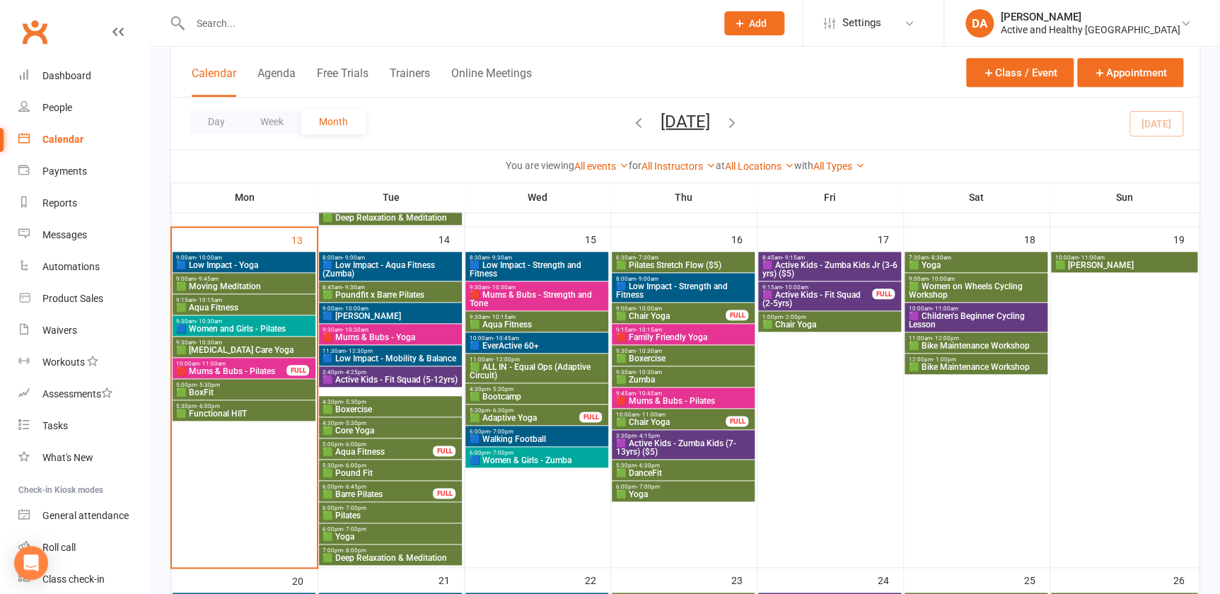
click at [67, 142] on div "Calendar" at bounding box center [62, 139] width 41 height 11
click at [379, 493] on span "🟩 Barre Pilates" at bounding box center [378, 494] width 112 height 8
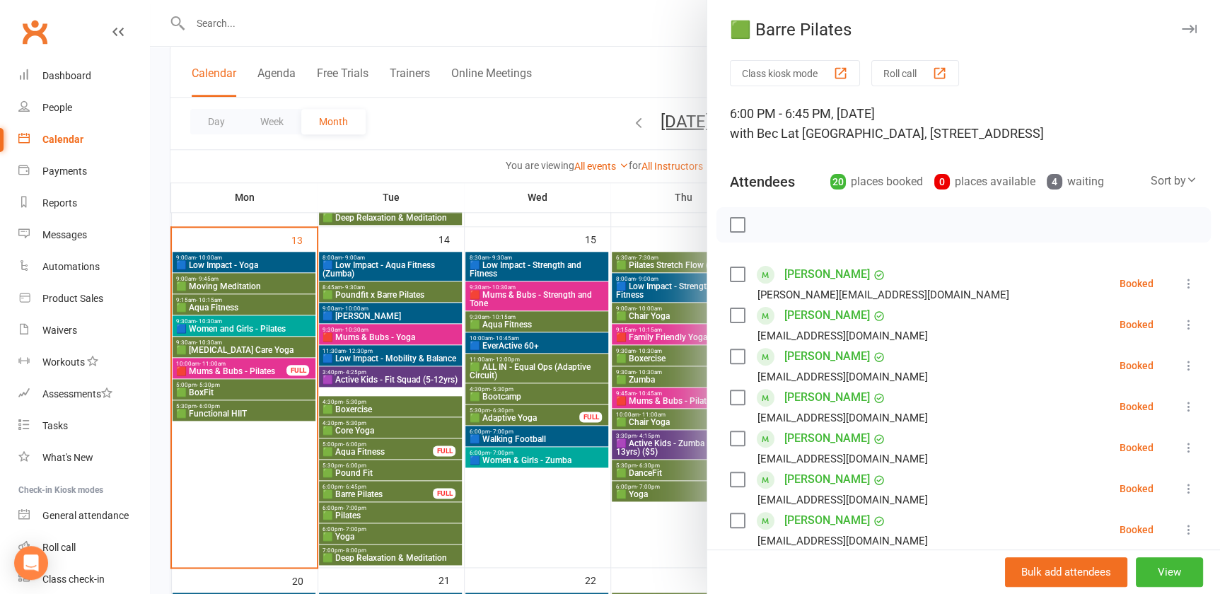
drag, startPoint x: 291, startPoint y: 484, endPoint x: 292, endPoint y: 475, distance: 8.5
click at [291, 484] on div at bounding box center [685, 297] width 1070 height 594
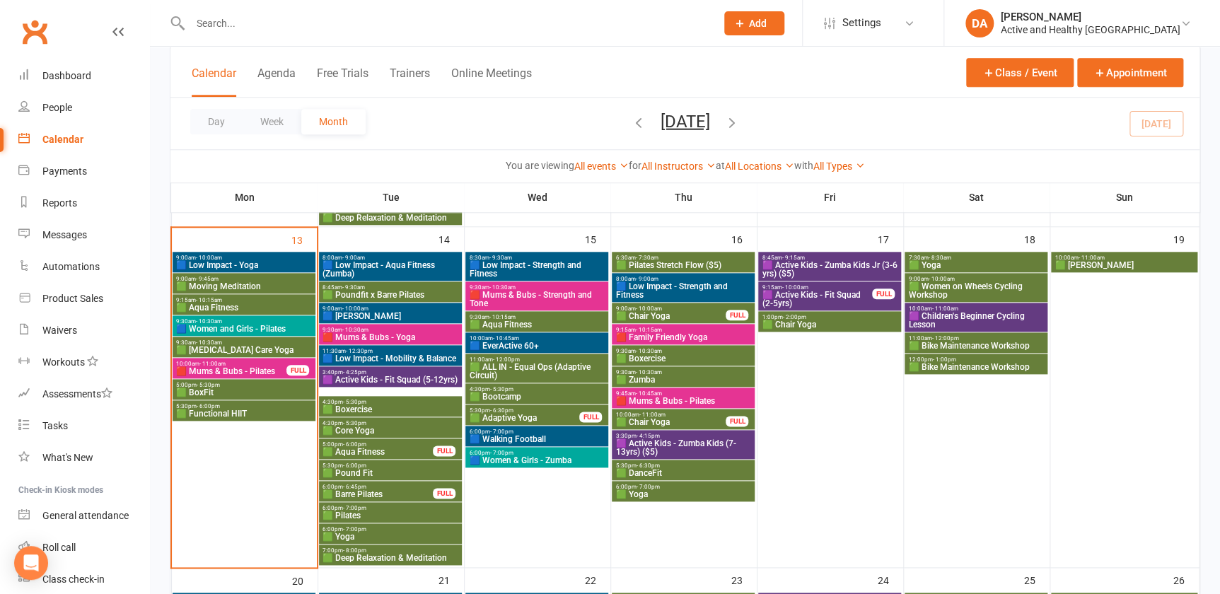
click at [255, 365] on span "10:00am - 11:00am" at bounding box center [231, 364] width 112 height 6
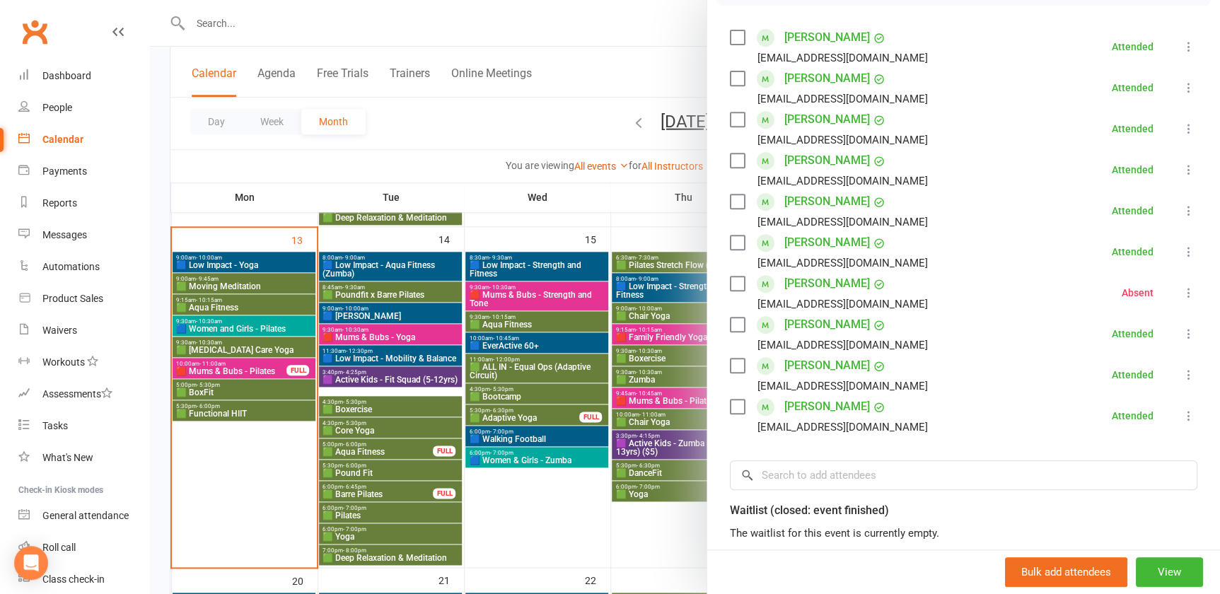
scroll to position [0, 0]
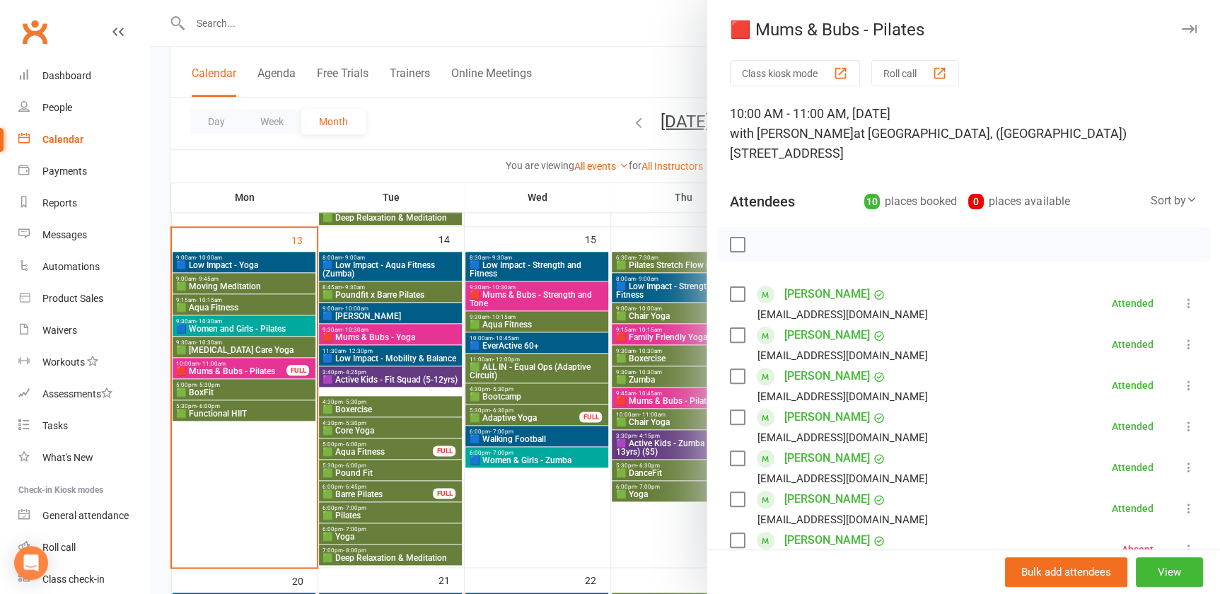
drag, startPoint x: 379, startPoint y: 502, endPoint x: 324, endPoint y: 480, distance: 59.0
click at [379, 502] on div at bounding box center [685, 297] width 1070 height 594
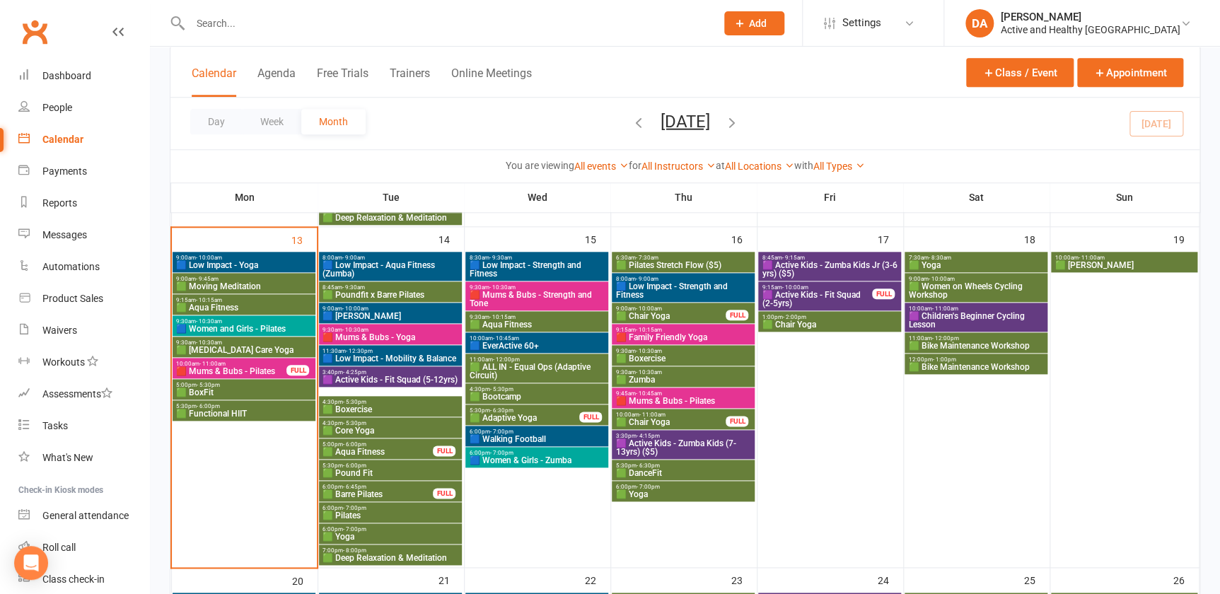
click at [69, 142] on div "Calendar" at bounding box center [62, 139] width 41 height 11
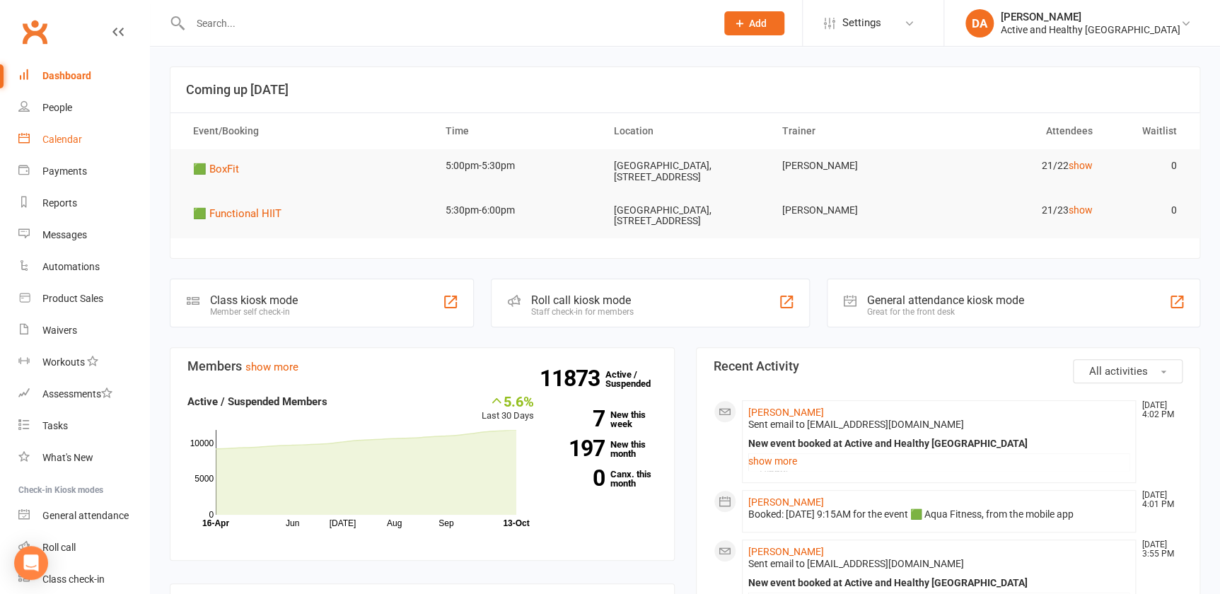
click at [66, 146] on link "Calendar" at bounding box center [83, 140] width 131 height 32
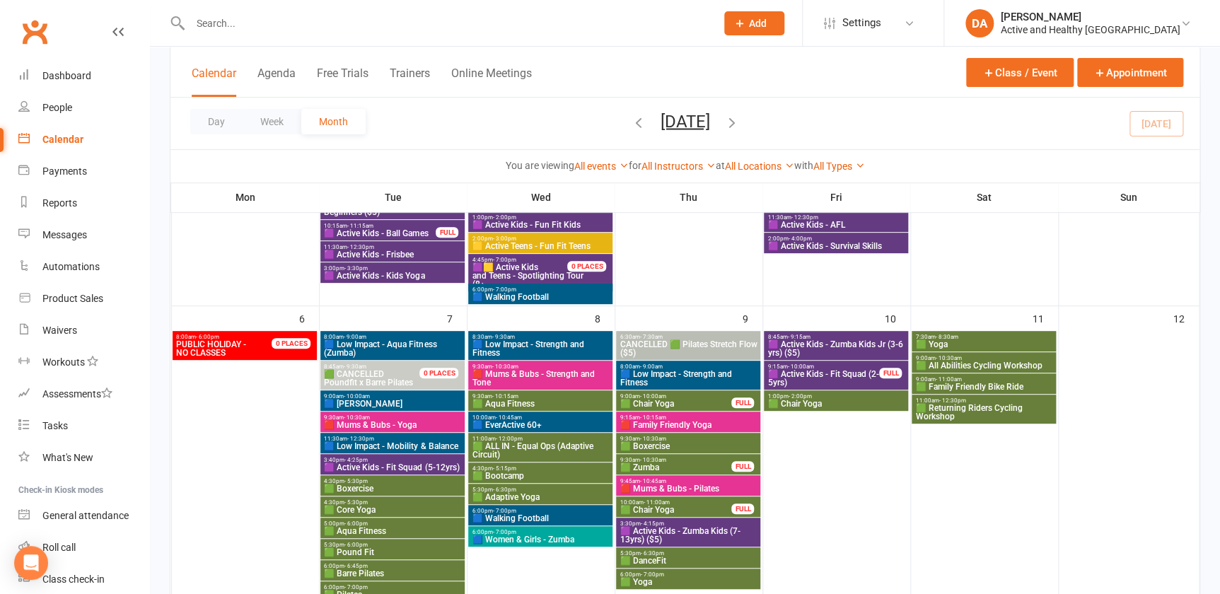
scroll to position [192, 0]
